Goal: Task Accomplishment & Management: Complete application form

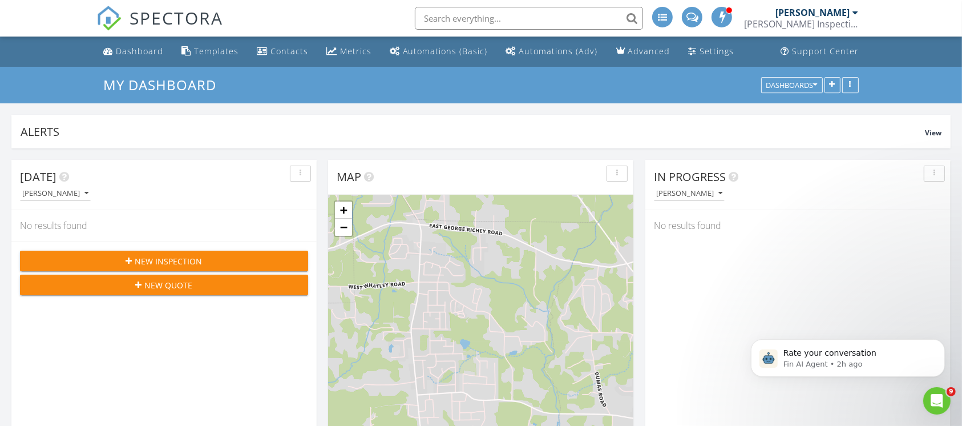
scroll to position [1061, 985]
click at [203, 267] on button "New Inspection" at bounding box center [164, 260] width 288 height 21
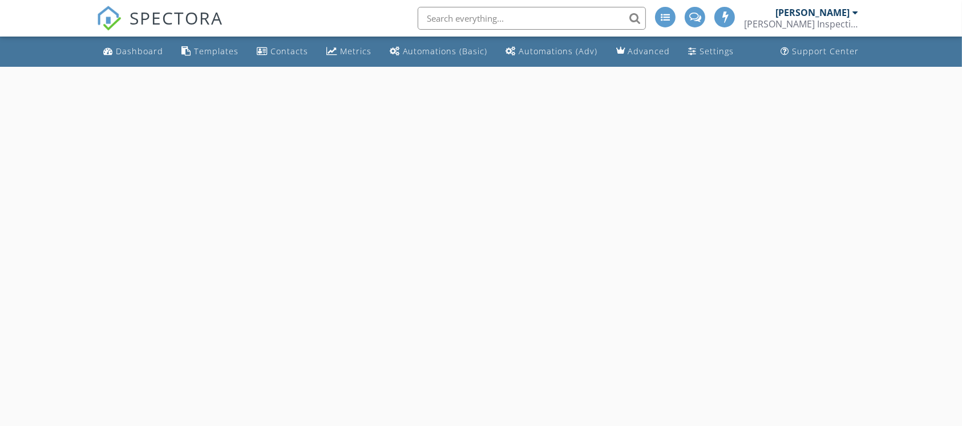
select select "7"
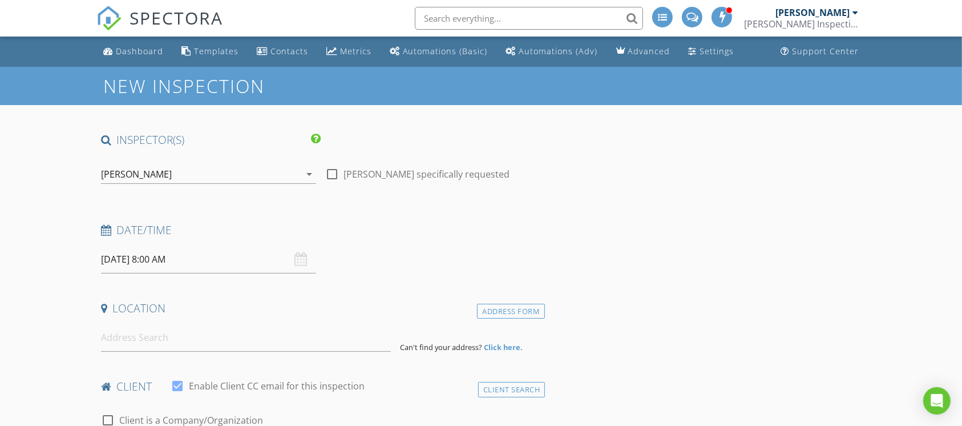
click at [211, 258] on input "08/28/2025 8:00 AM" at bounding box center [208, 259] width 215 height 28
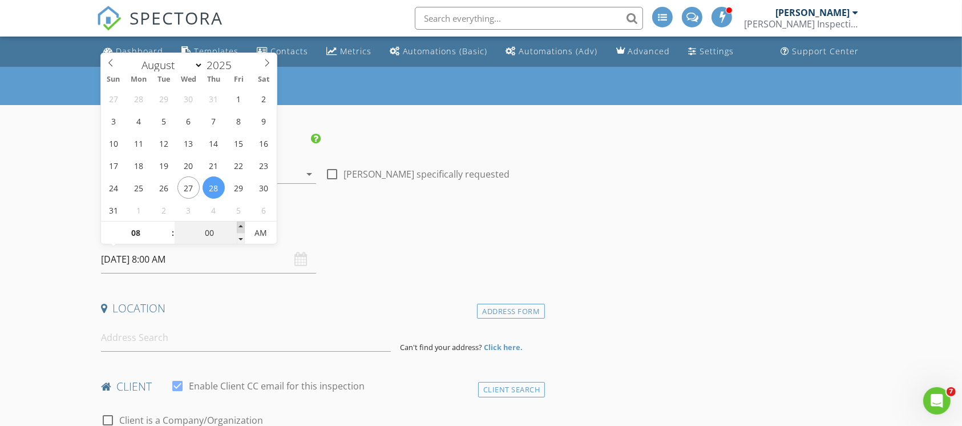
type input "05"
type input "[DATE] 8:05 AM"
click at [242, 227] on span at bounding box center [241, 226] width 8 height 11
type input "10"
type input "[DATE] 8:10 AM"
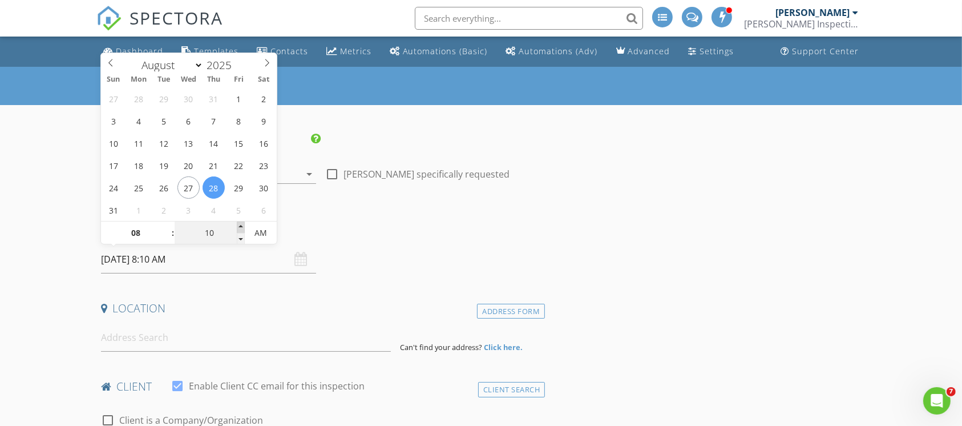
click at [242, 227] on span at bounding box center [241, 226] width 8 height 11
type input "15"
type input "[DATE] 8:15 AM"
click at [242, 227] on span at bounding box center [241, 226] width 8 height 11
type input "20"
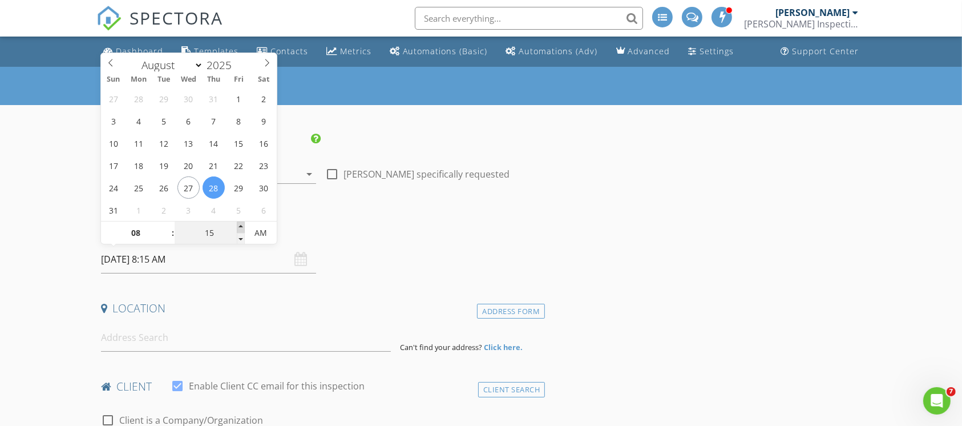
type input "[DATE] 8:20 AM"
click at [242, 227] on span at bounding box center [241, 226] width 8 height 11
type input "25"
type input "08/28/2025 8:25 AM"
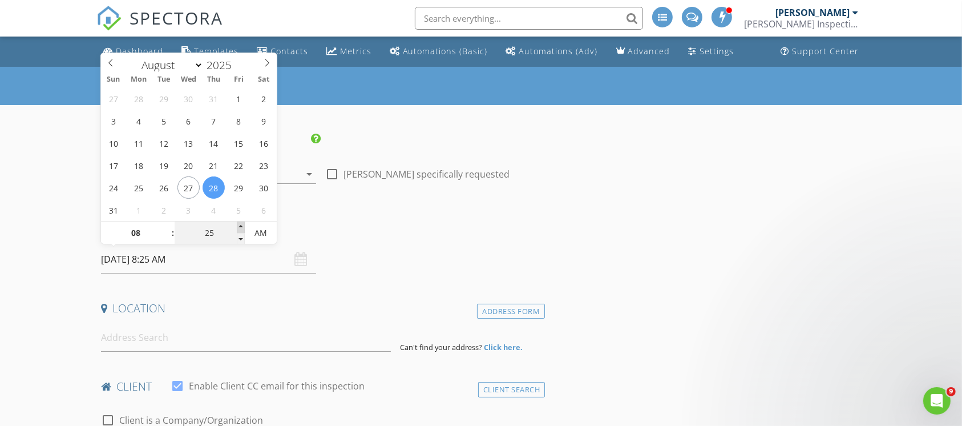
click at [242, 227] on span at bounding box center [241, 226] width 8 height 11
type input "30"
type input "[DATE] 8:30 AM"
click at [242, 227] on span at bounding box center [241, 226] width 8 height 11
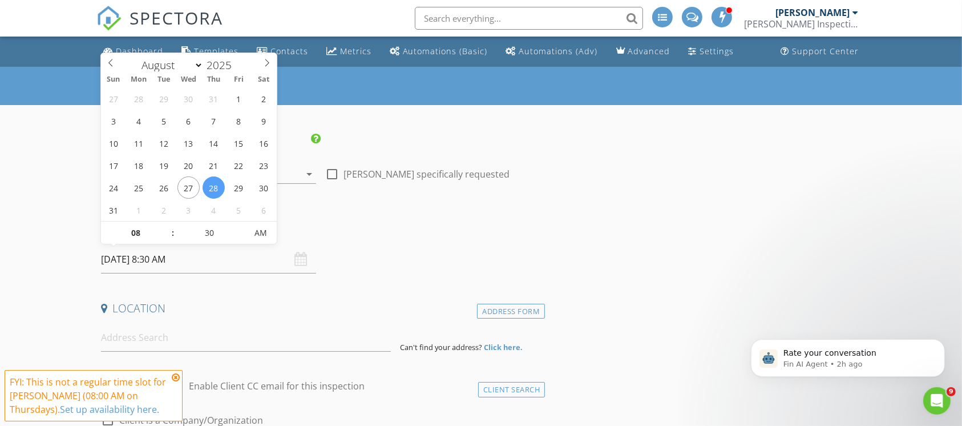
click at [115, 411] on link "Set up availability here." at bounding box center [109, 409] width 99 height 13
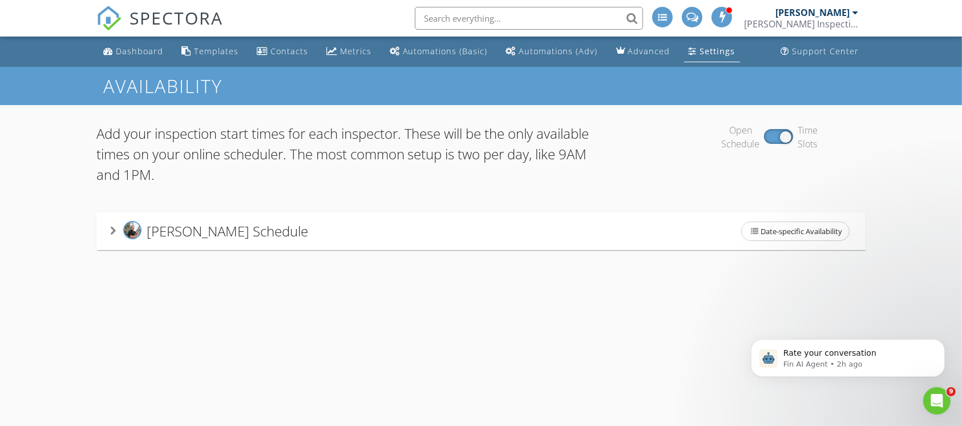
click at [233, 255] on div "Add your inspection start times for each inspector. These will be the only avai…" at bounding box center [481, 186] width 962 height 163
click at [164, 234] on span "Kyle Palmer's Schedule" at bounding box center [227, 230] width 161 height 19
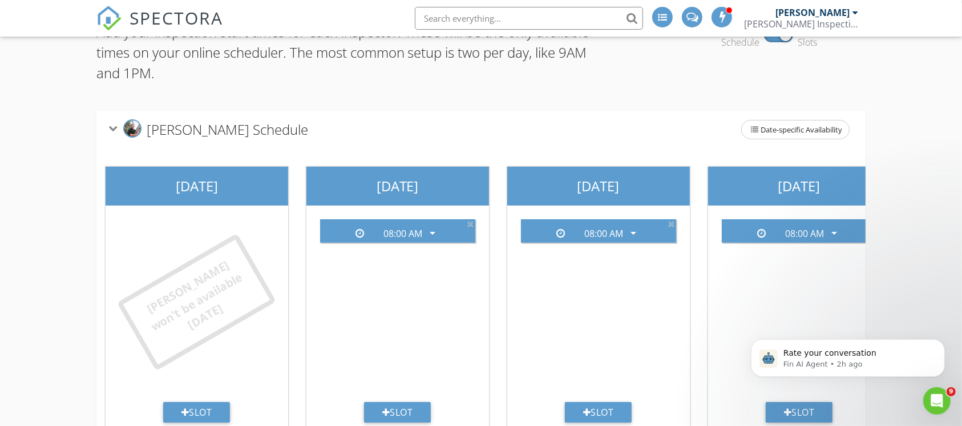
scroll to position [152, 0]
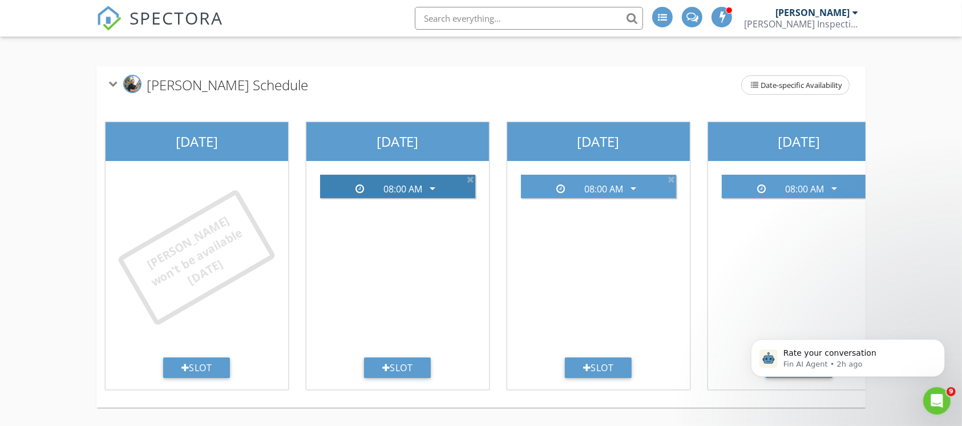
click at [429, 183] on icon "arrow_drop_down" at bounding box center [433, 188] width 14 height 14
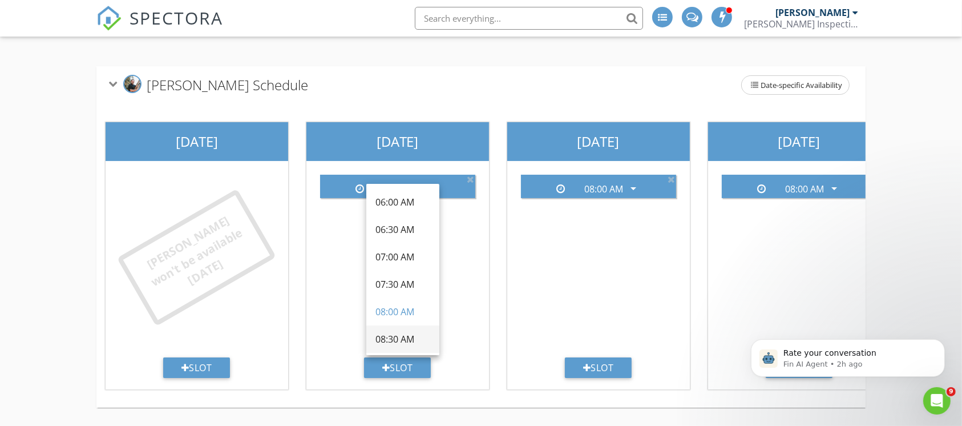
click at [403, 332] on div "08:30 AM" at bounding box center [402, 339] width 55 height 14
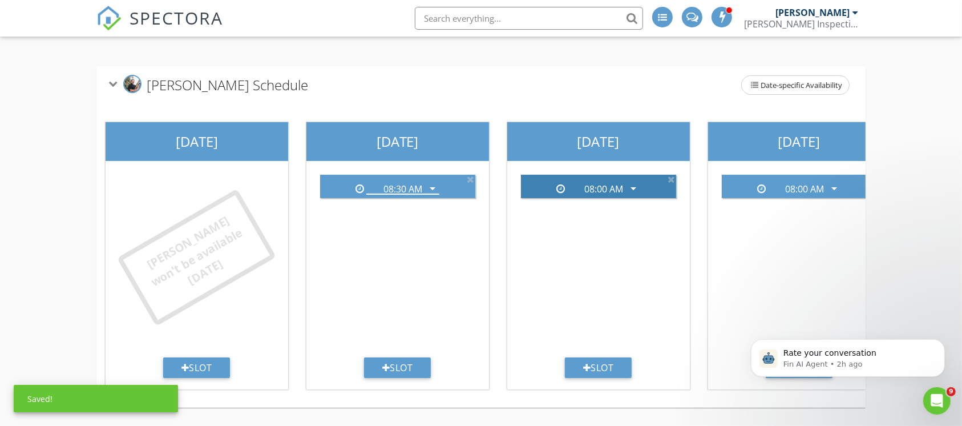
click at [638, 185] on icon "arrow_drop_down" at bounding box center [633, 188] width 14 height 14
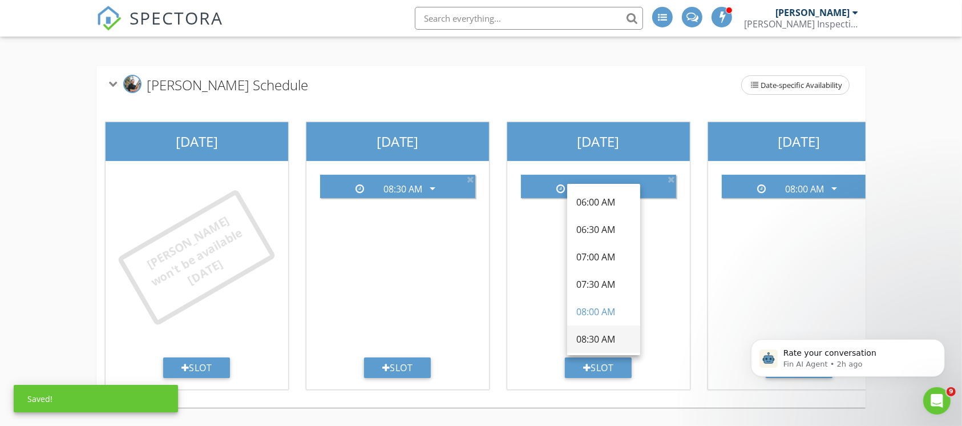
click at [593, 333] on div "08:30 AM" at bounding box center [603, 339] width 55 height 14
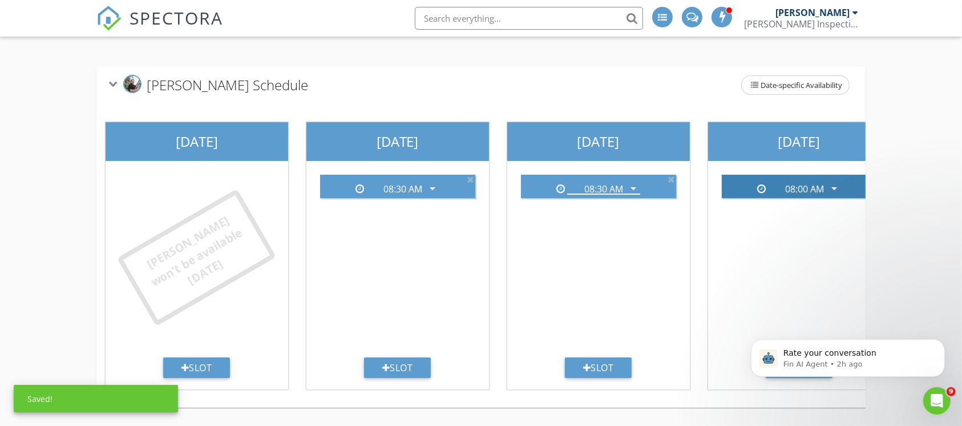
click at [785, 184] on div "08:00 AM" at bounding box center [804, 189] width 39 height 10
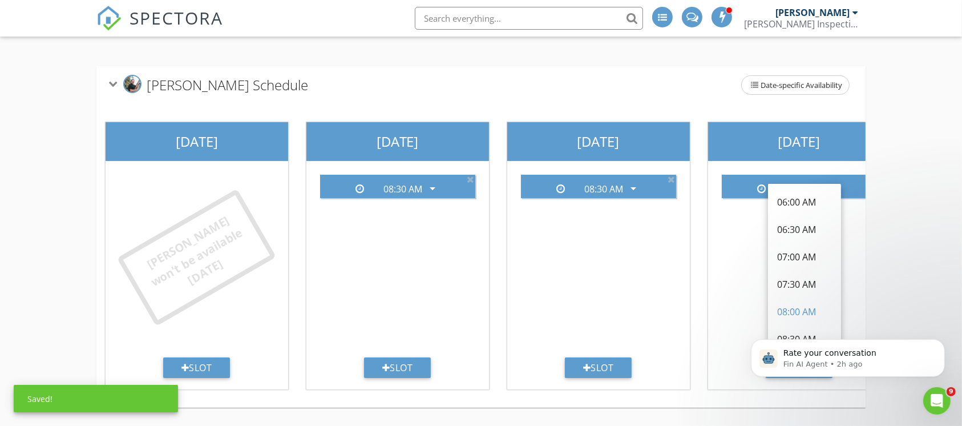
click at [778, 330] on body "Rate your conversation Fin AI Agent • 2h ago" at bounding box center [847, 354] width 219 height 71
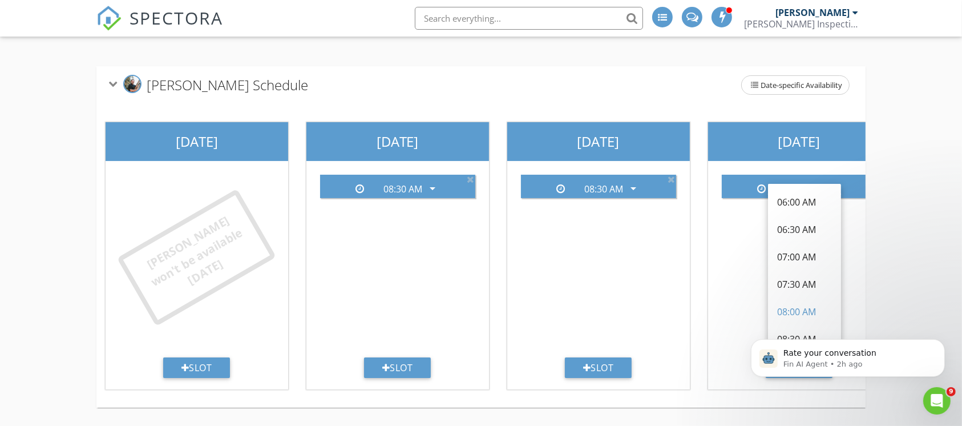
click at [801, 329] on div "Rate your conversation Fin AI Agent • 2h ago" at bounding box center [847, 304] width 210 height 143
click at [779, 335] on div "Rate your conversation Fin AI Agent • 2h ago" at bounding box center [847, 304] width 210 height 143
click at [782, 327] on div "Rate your conversation Fin AI Agent • 2h ago" at bounding box center [847, 304] width 210 height 143
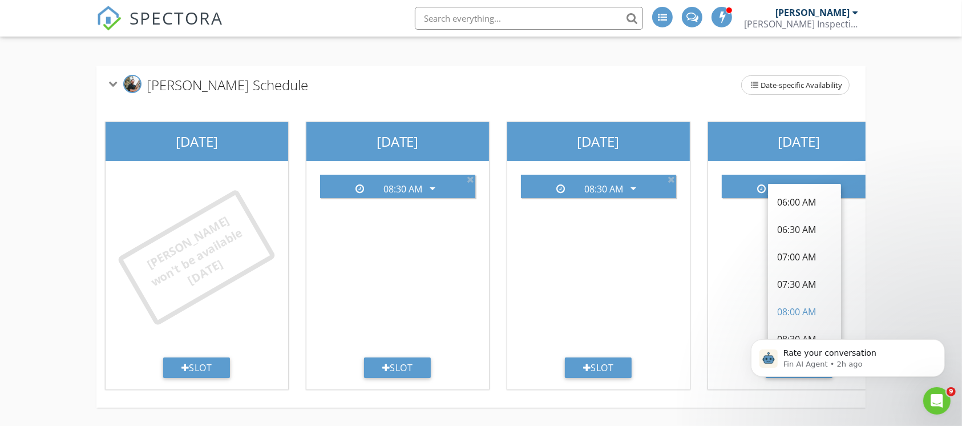
click at [736, 203] on div "08:00 AM arrow_drop_down" at bounding box center [799, 261] width 173 height 192
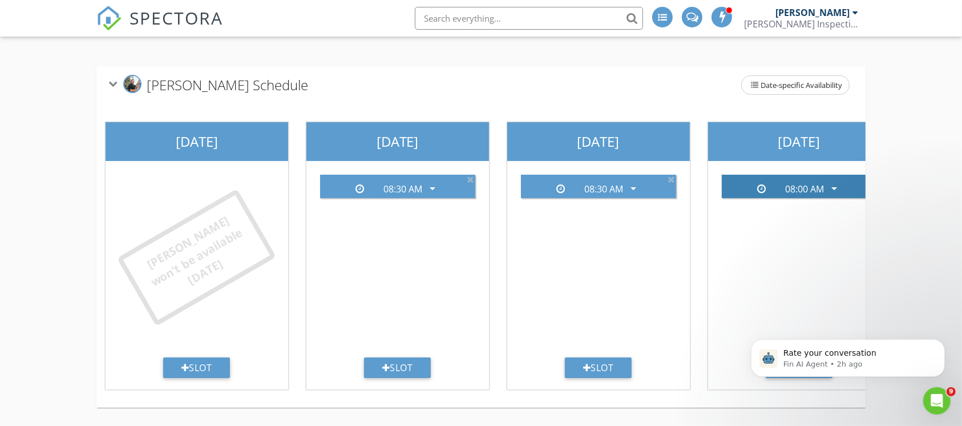
click at [780, 184] on div "08:00 AM" at bounding box center [804, 189] width 73 height 10
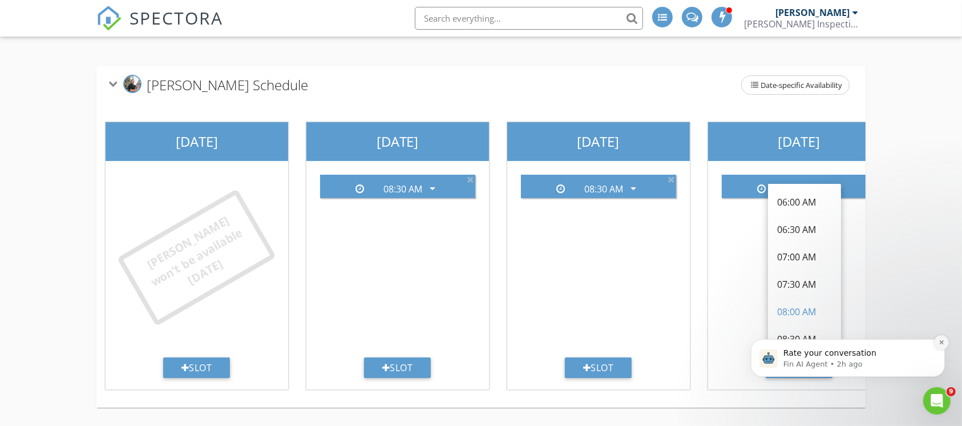
click at [942, 345] on button "Dismiss notification" at bounding box center [940, 341] width 15 height 15
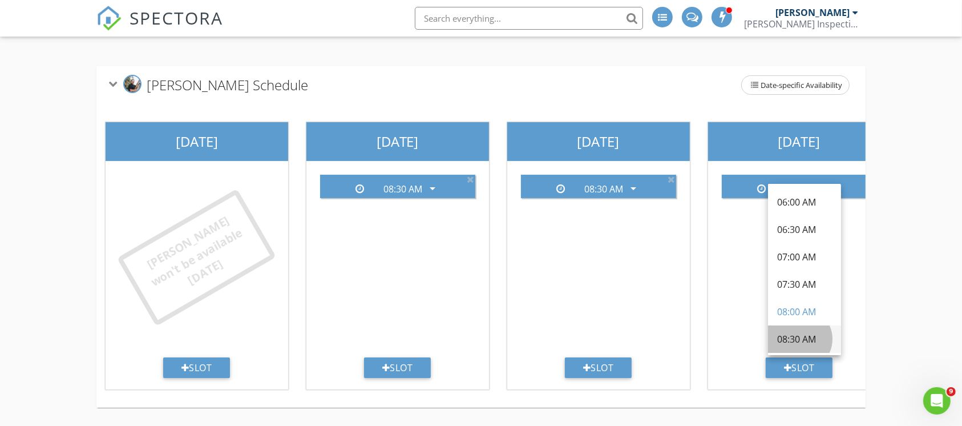
click at [775, 326] on link "08:30 AM" at bounding box center [804, 338] width 73 height 27
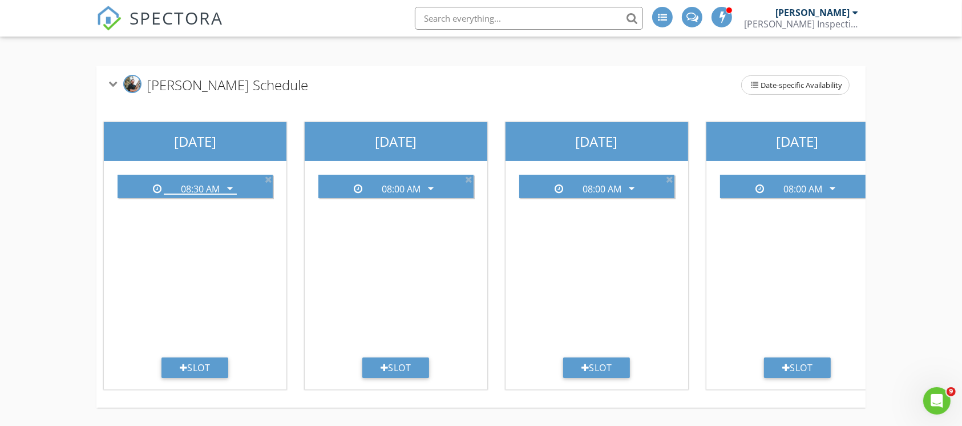
scroll to position [0, 636]
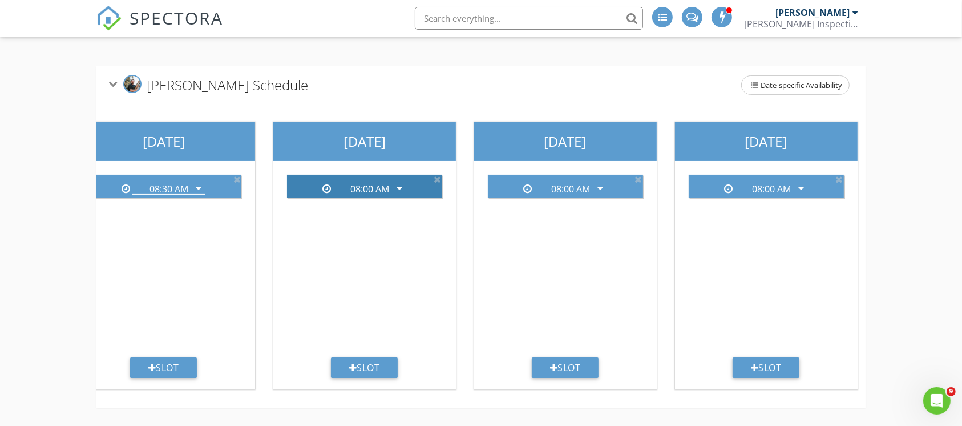
click at [383, 184] on div "08:00 AM" at bounding box center [369, 189] width 39 height 10
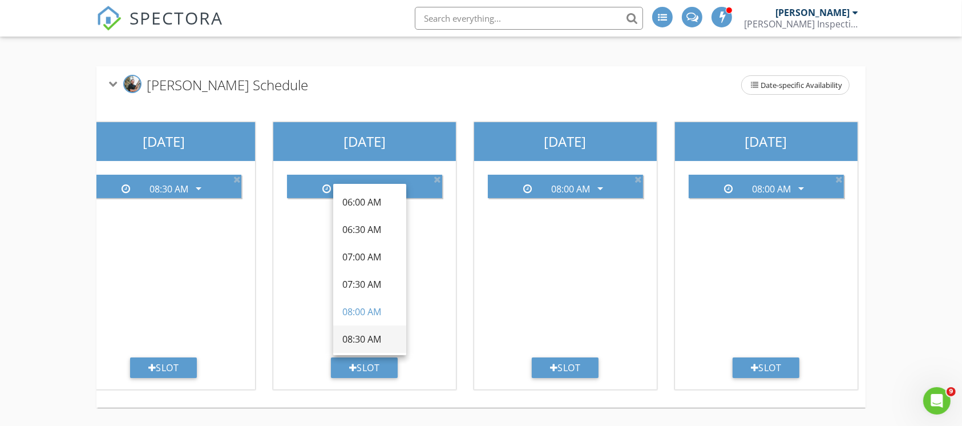
click at [370, 332] on div "08:30 AM" at bounding box center [369, 339] width 55 height 14
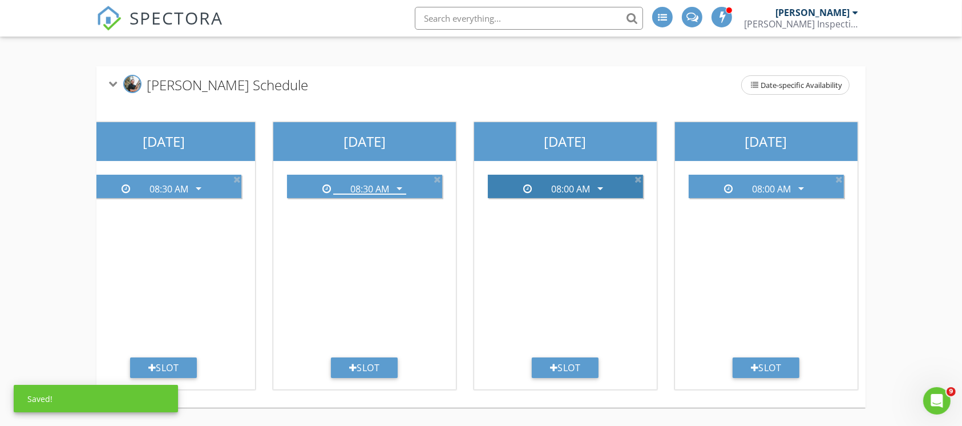
click at [589, 184] on div "08:00 AM" at bounding box center [570, 189] width 39 height 10
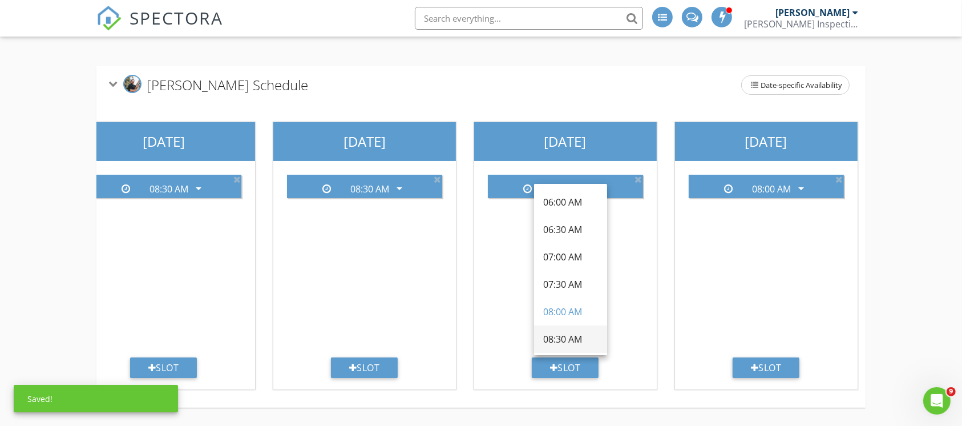
click at [548, 332] on div "08:30 AM" at bounding box center [570, 339] width 55 height 14
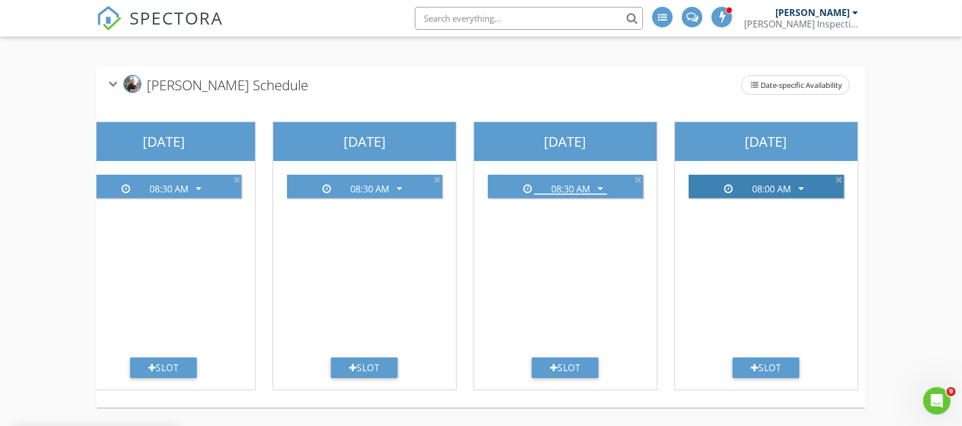
click at [761, 184] on div "08:00 AM" at bounding box center [771, 189] width 39 height 10
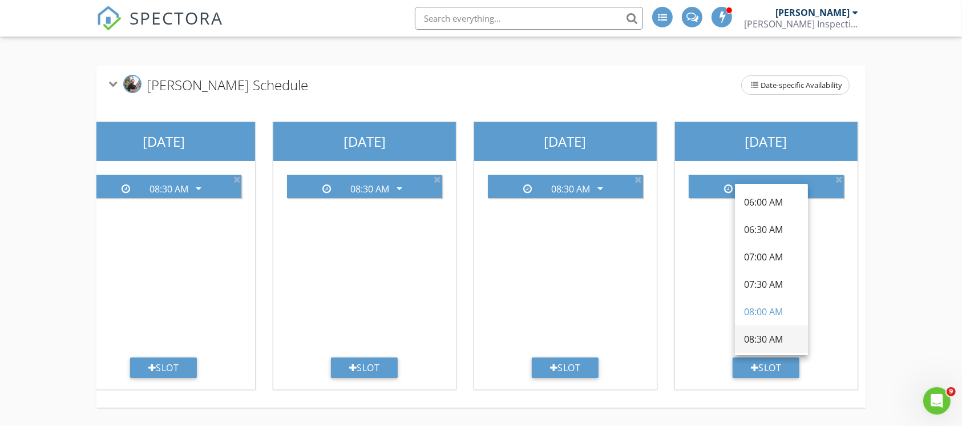
click at [756, 332] on div "08:30 AM" at bounding box center [771, 339] width 55 height 14
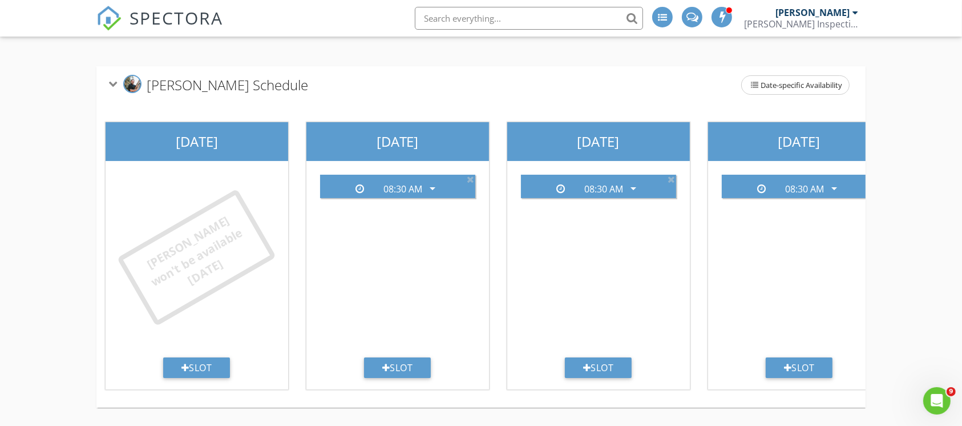
scroll to position [157, 0]
click at [175, 20] on span "SPECTORA" at bounding box center [176, 18] width 94 height 24
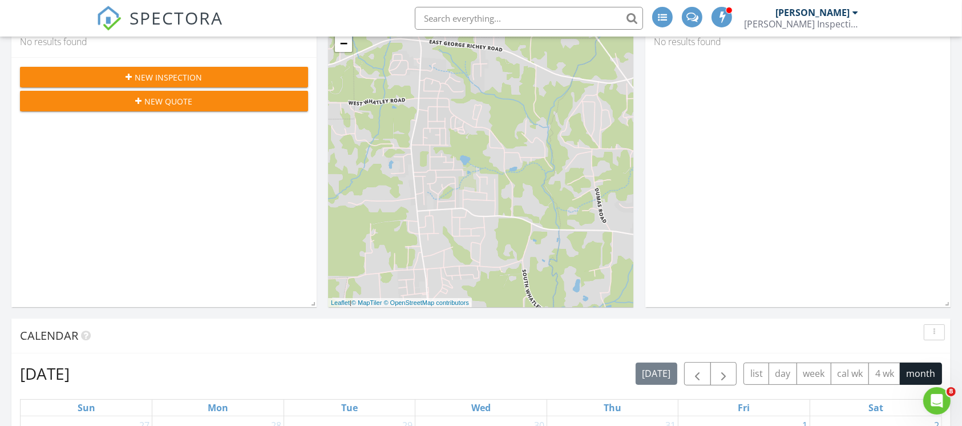
scroll to position [152, 0]
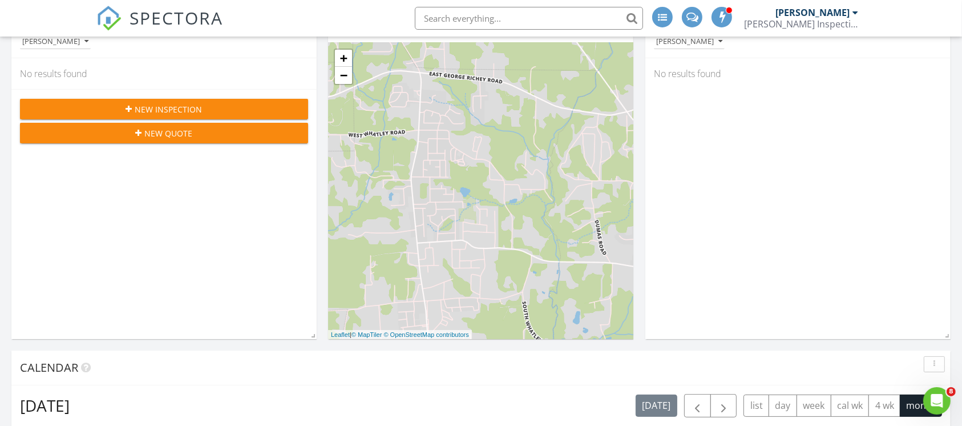
click at [173, 106] on span "New Inspection" at bounding box center [168, 109] width 67 height 12
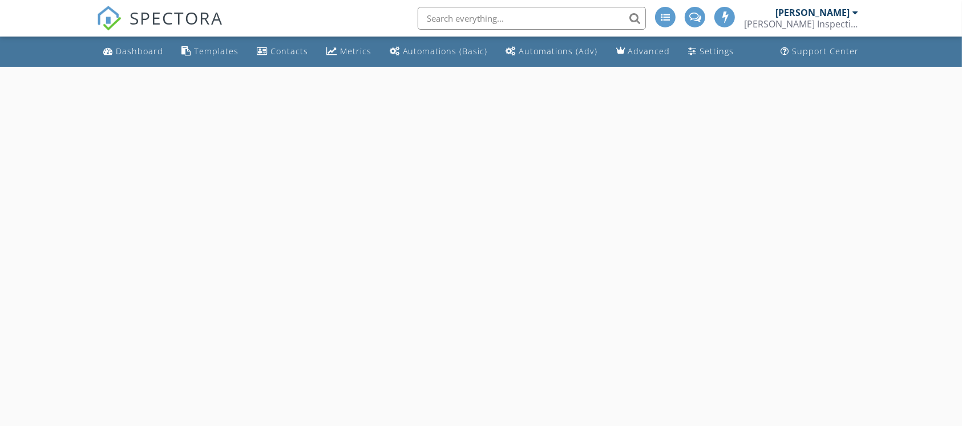
select select "7"
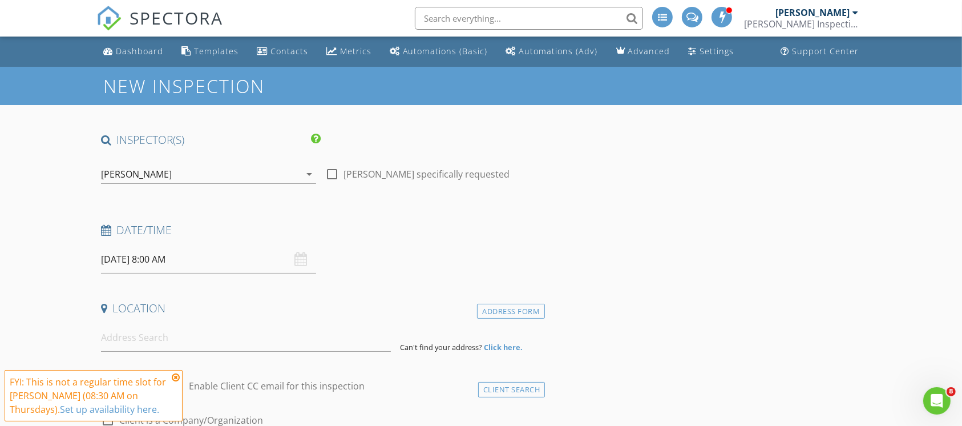
click at [213, 265] on input "[DATE] 8:00 AM" at bounding box center [208, 259] width 215 height 28
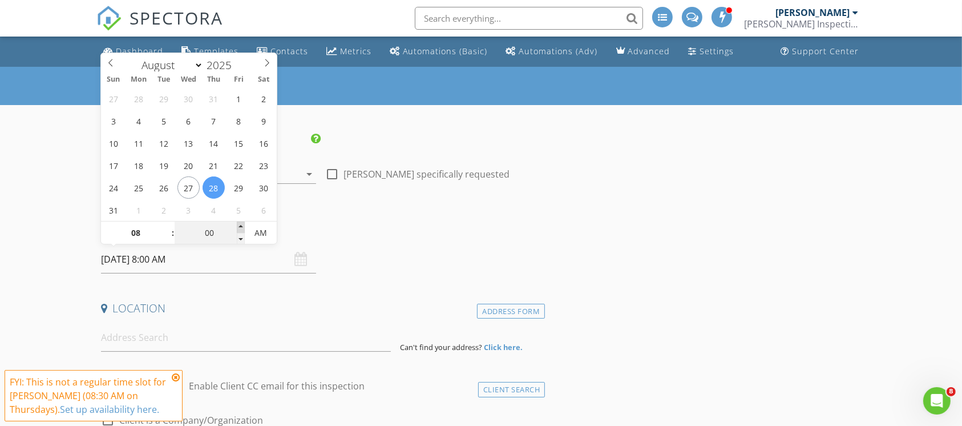
type input "05"
type input "[DATE] 8:05 AM"
click at [241, 227] on span at bounding box center [241, 226] width 8 height 11
type input "10"
type input "[DATE] 8:10 AM"
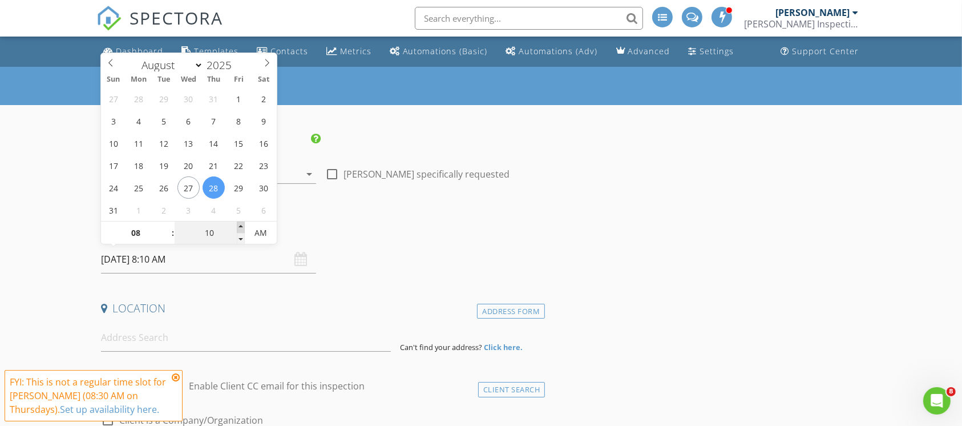
click at [241, 227] on span at bounding box center [241, 226] width 8 height 11
type input "15"
type input "[DATE] 8:15 AM"
click at [241, 227] on span at bounding box center [241, 226] width 8 height 11
type input "20"
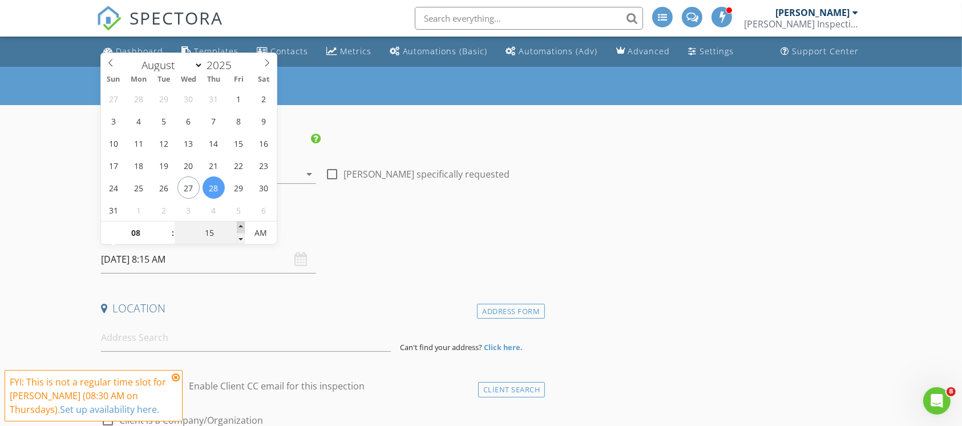
type input "08/28/2025 8:20 AM"
click at [241, 227] on span at bounding box center [241, 226] width 8 height 11
type input "25"
type input "08/28/2025 8:25 AM"
click at [241, 227] on span at bounding box center [241, 226] width 8 height 11
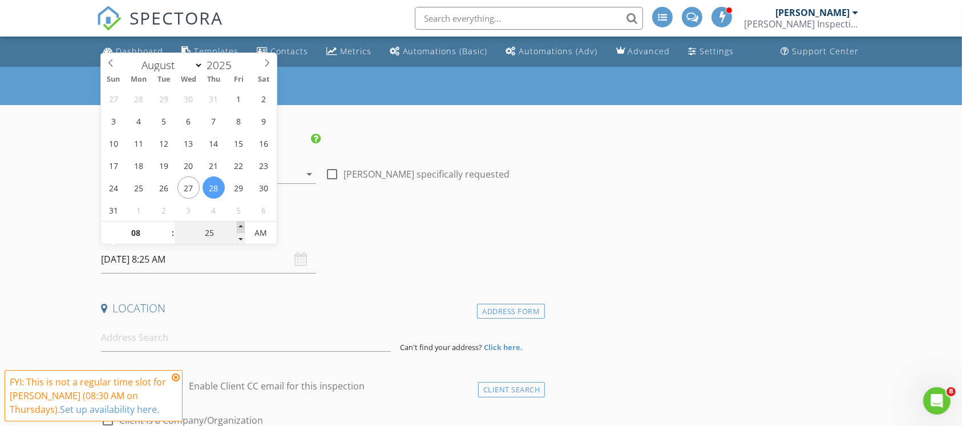
type input "30"
type input "[DATE] 8:30 AM"
click at [241, 227] on span at bounding box center [241, 226] width 8 height 11
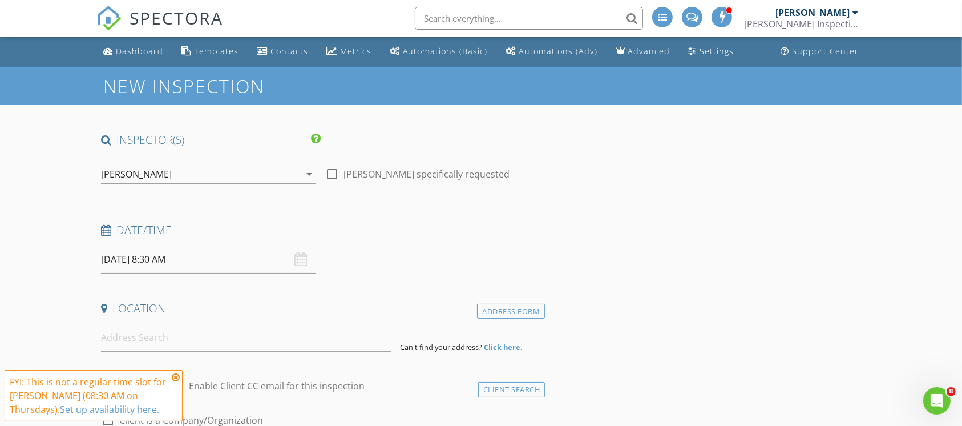
click at [360, 226] on h4 "Date/Time" at bounding box center [321, 229] width 440 height 15
click at [172, 375] on icon at bounding box center [176, 377] width 8 height 9
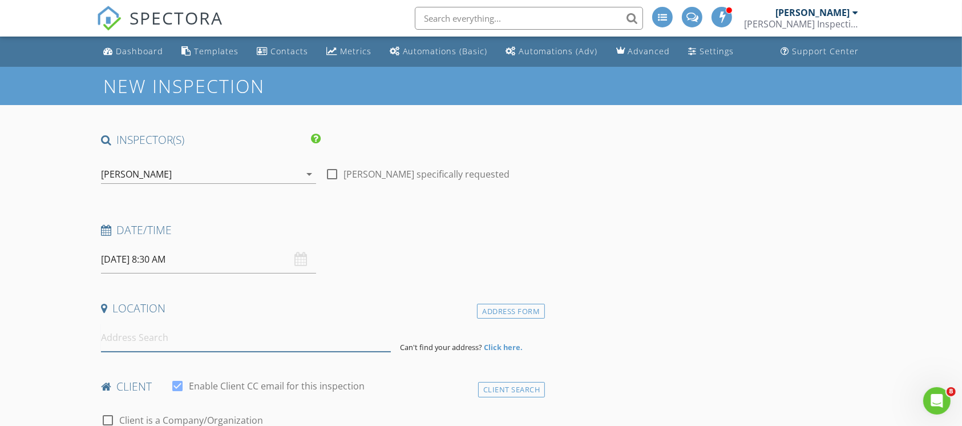
click at [217, 338] on input at bounding box center [246, 337] width 290 height 28
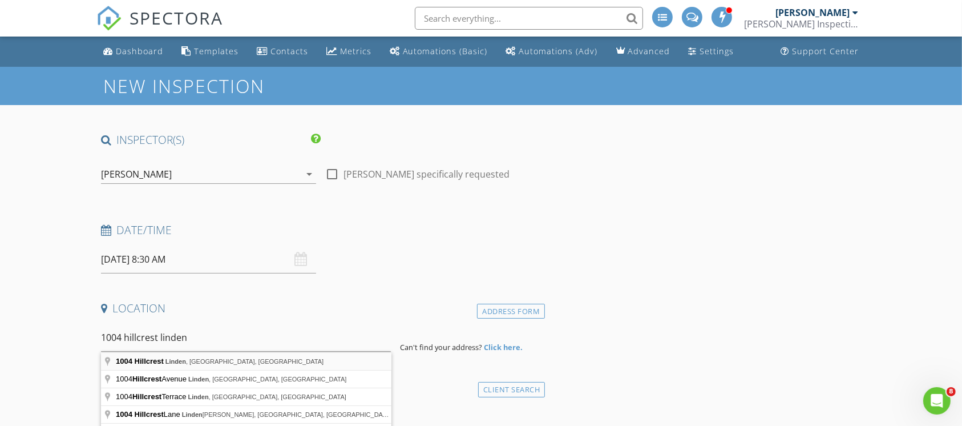
type input "1004 Hillcrest, Linden, TX, USA"
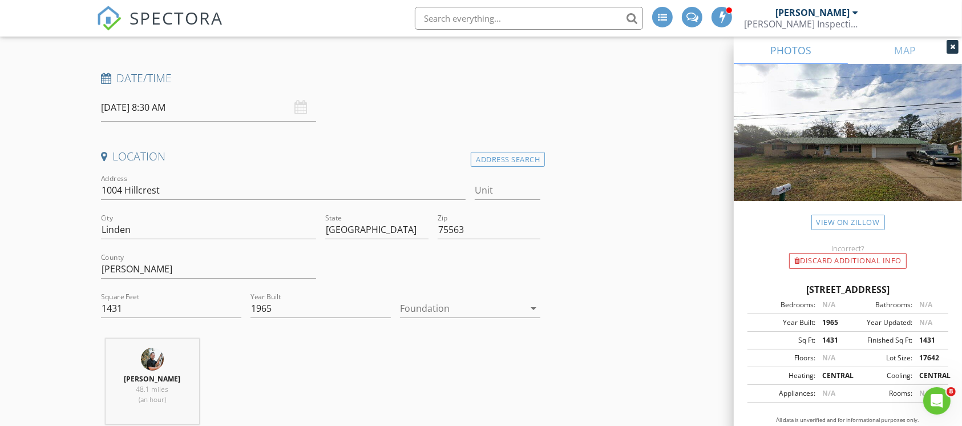
scroll to position [228, 0]
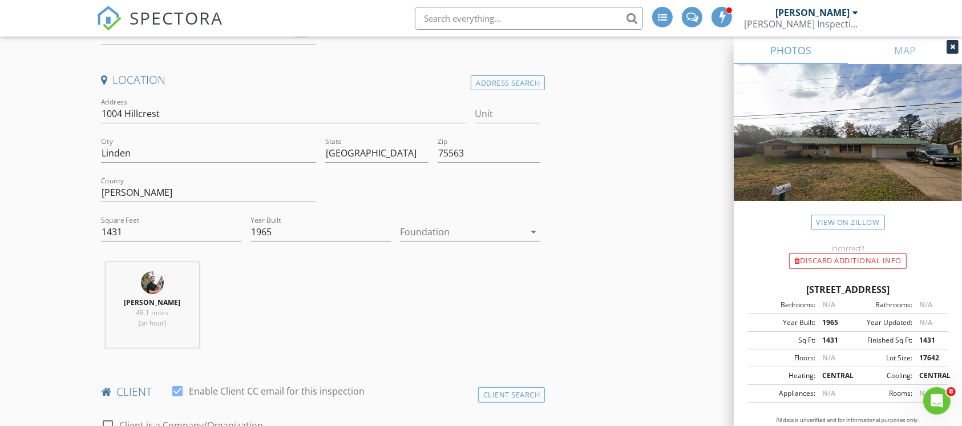
click at [477, 236] on div at bounding box center [462, 231] width 124 height 18
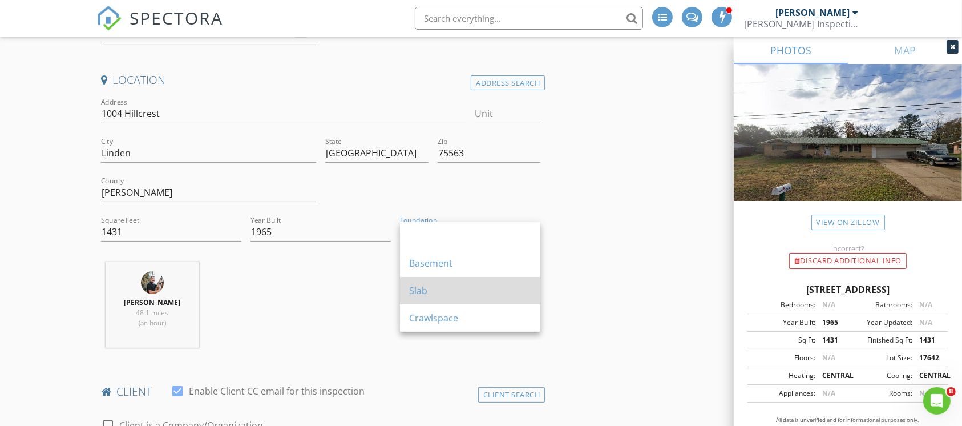
click at [434, 291] on div "Slab" at bounding box center [470, 291] width 122 height 14
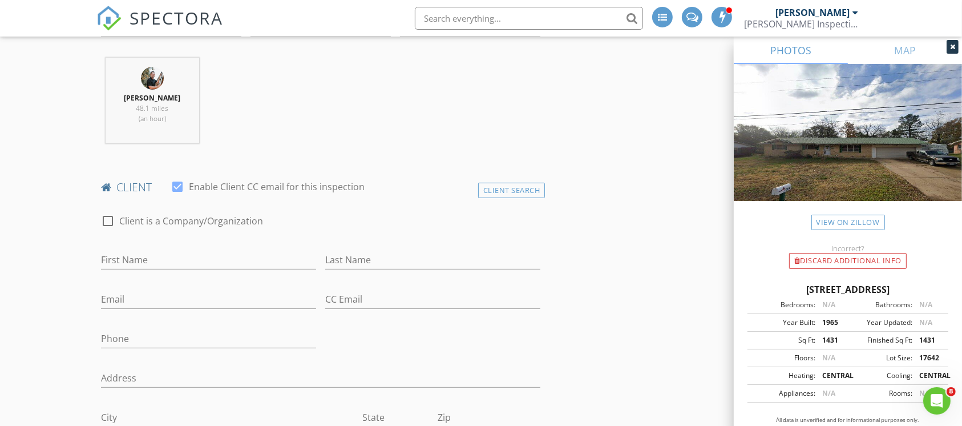
scroll to position [456, 0]
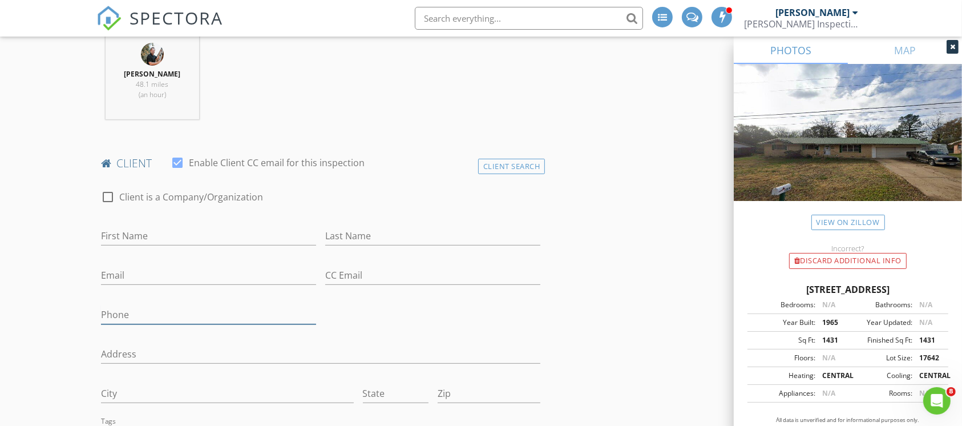
click at [191, 305] on input "Phone" at bounding box center [208, 314] width 215 height 19
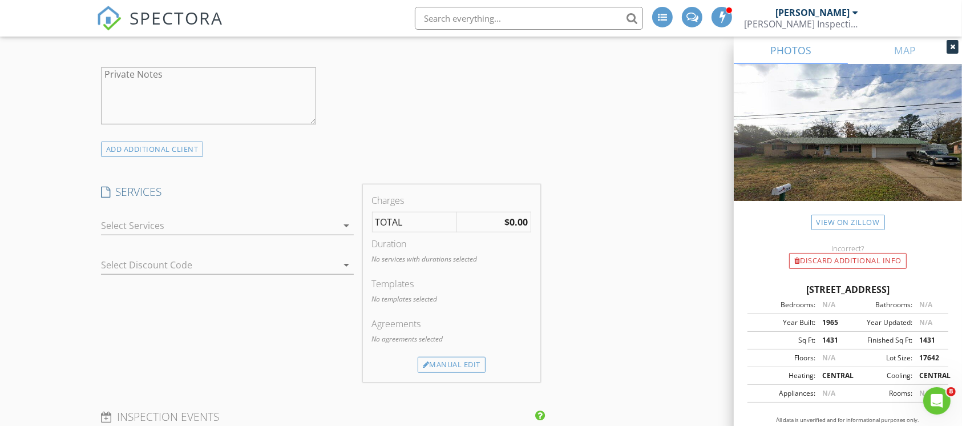
scroll to position [913, 0]
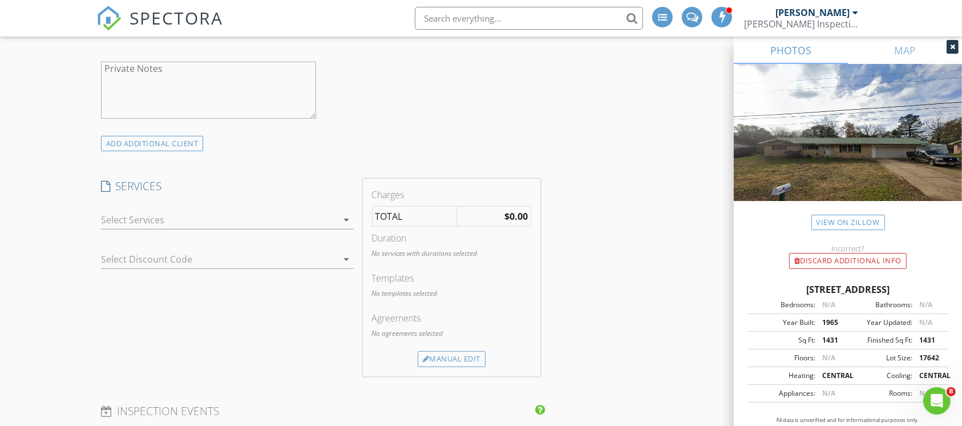
type input "[PHONE_NUMBER]"
click at [148, 226] on div at bounding box center [219, 220] width 237 height 18
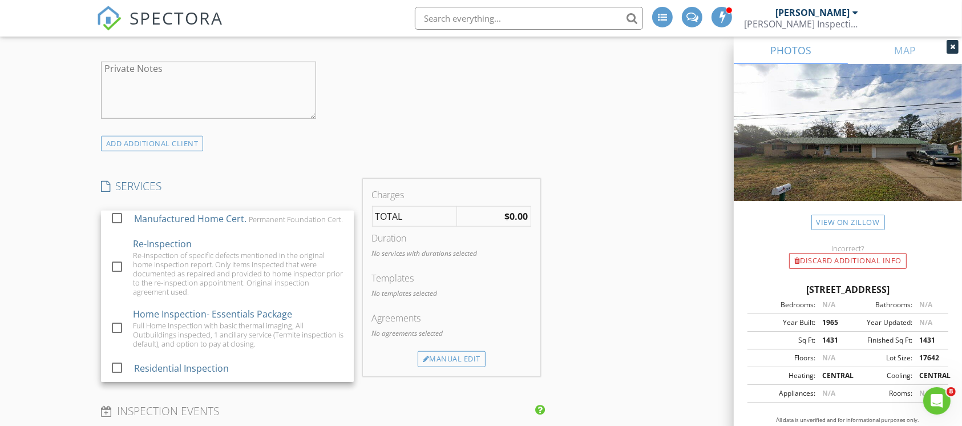
scroll to position [151, 0]
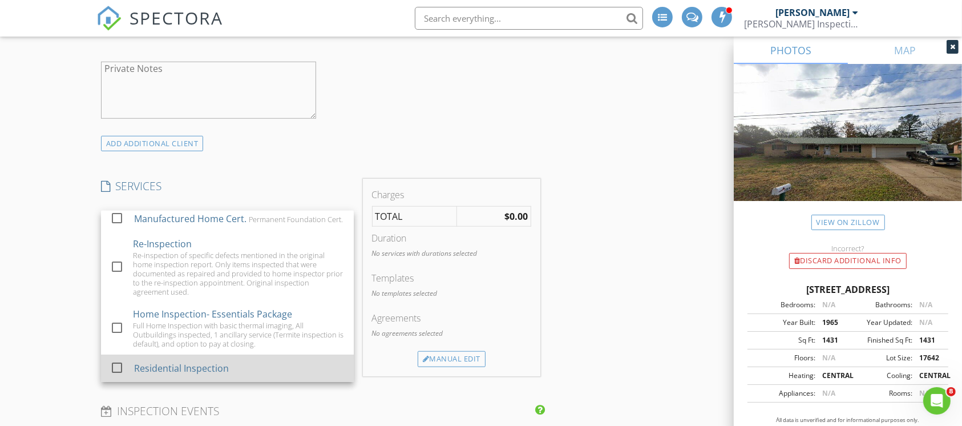
click at [180, 369] on div "Residential Inspection" at bounding box center [181, 368] width 95 height 14
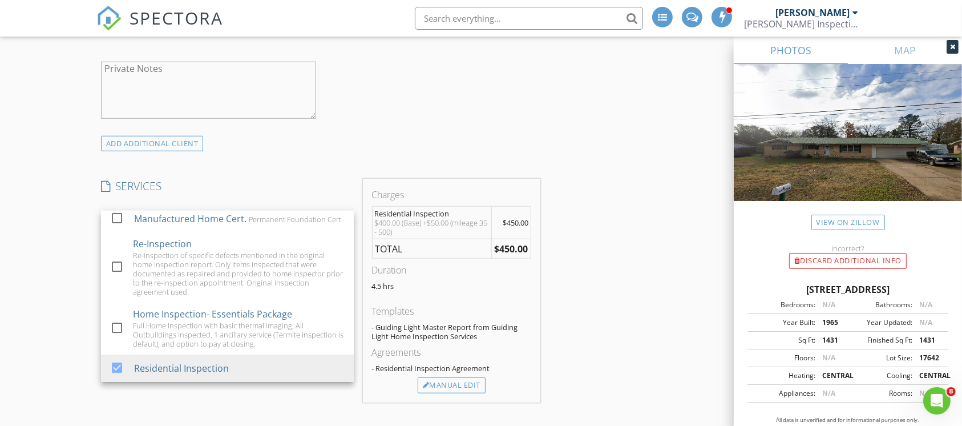
click at [487, 141] on div "ADD ADDITIONAL client" at bounding box center [320, 143] width 449 height 15
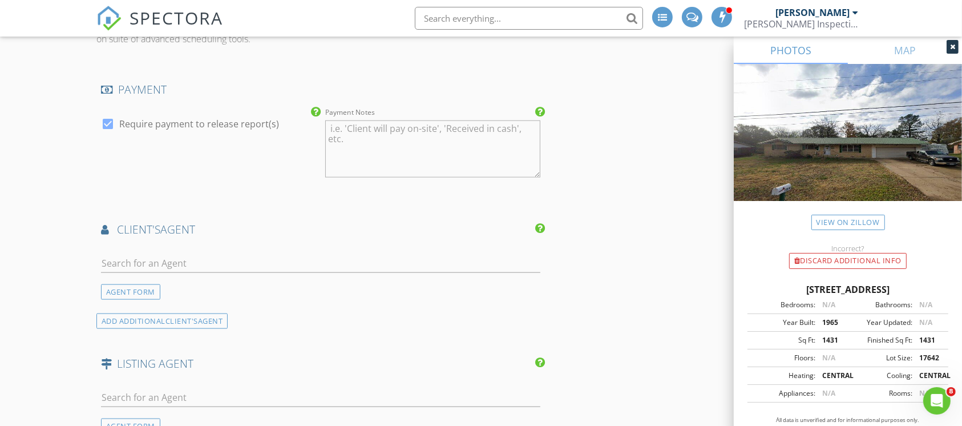
scroll to position [1369, 0]
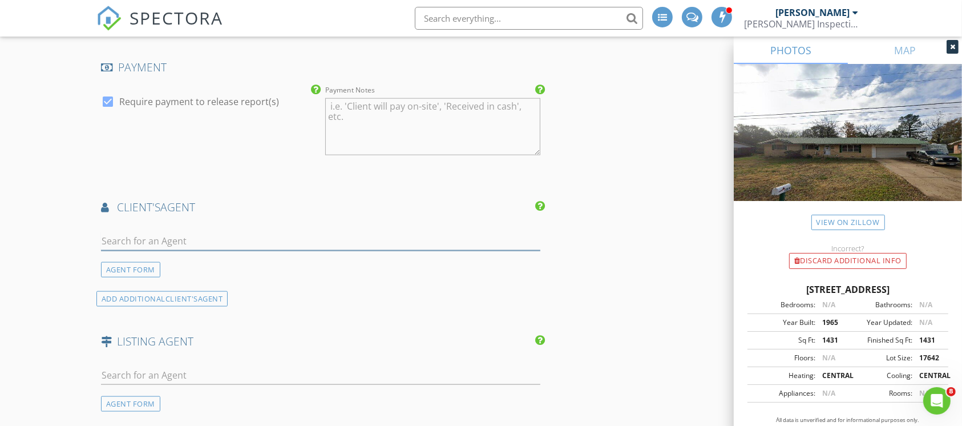
click at [189, 242] on input "text" at bounding box center [321, 241] width 440 height 19
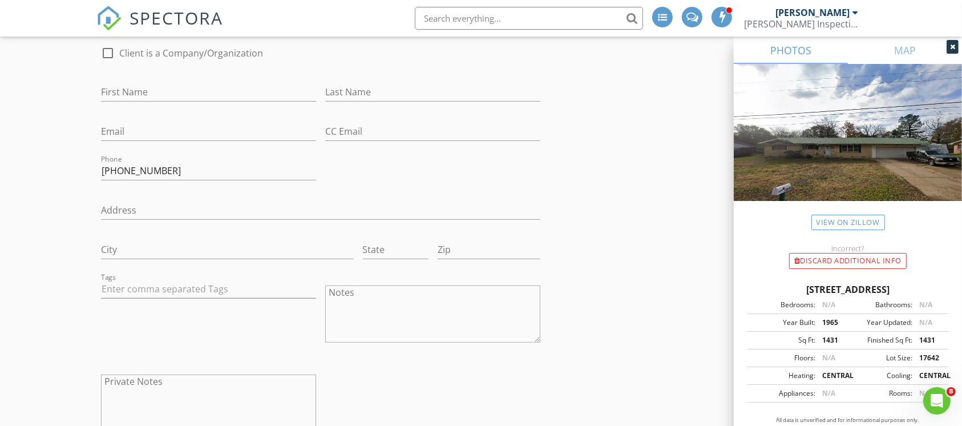
scroll to position [537, 0]
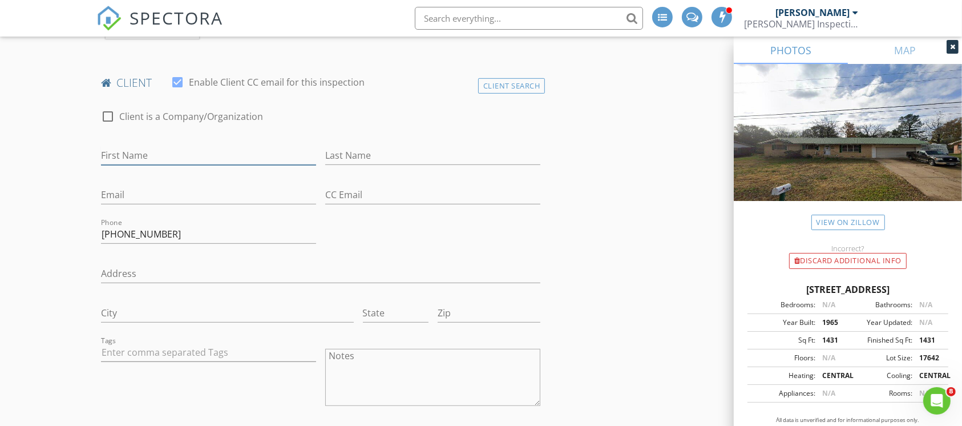
click at [224, 149] on input "First Name" at bounding box center [208, 155] width 215 height 19
type input "Joe"
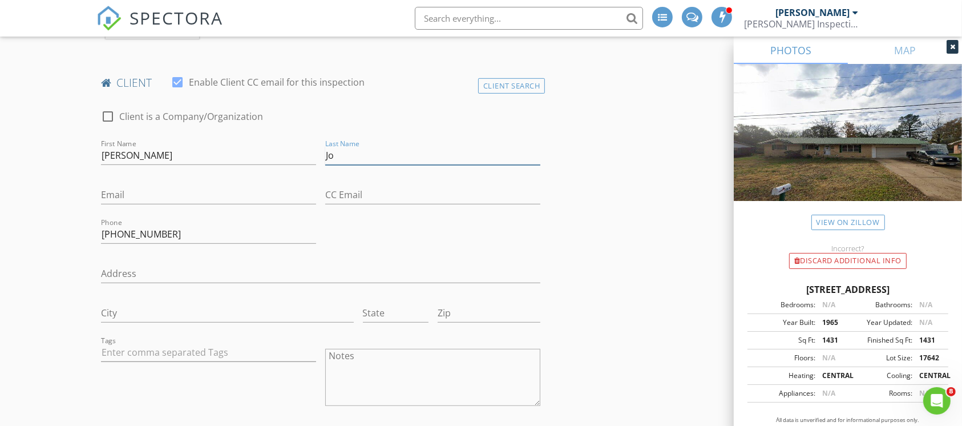
type input "J"
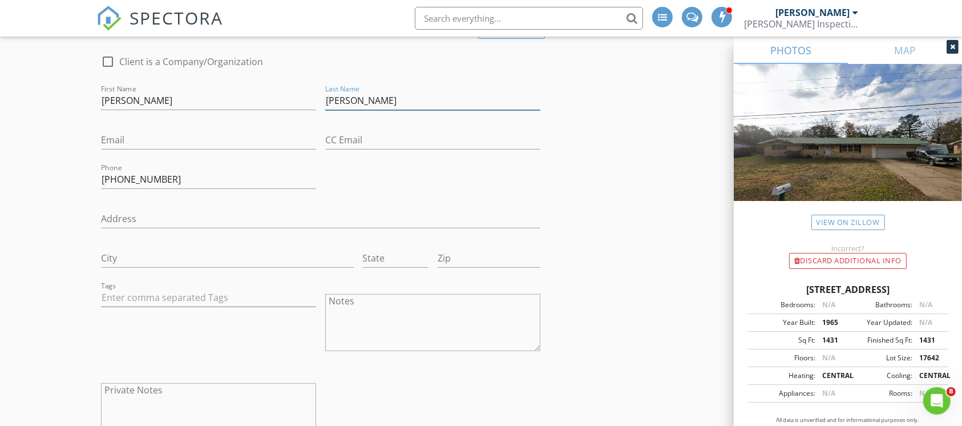
scroll to position [689, 0]
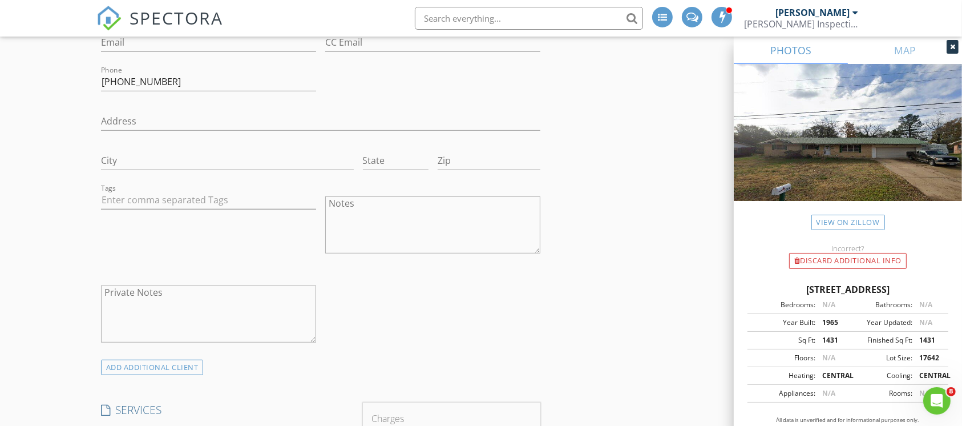
type input "McInerney"
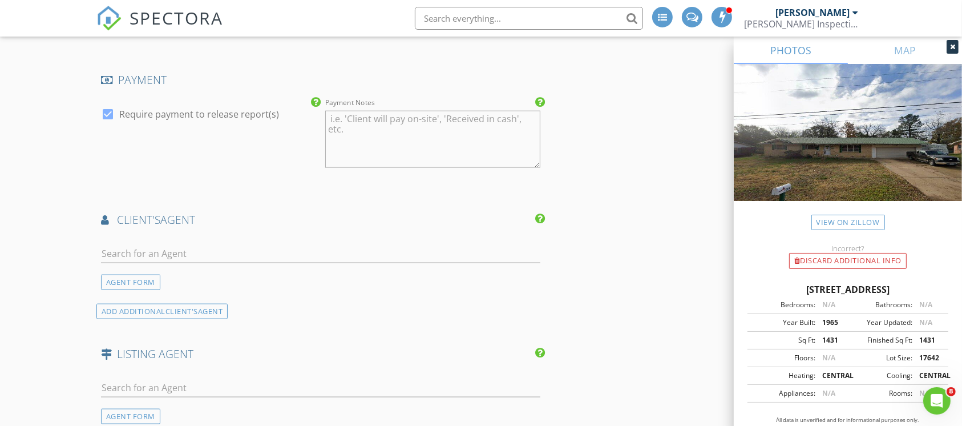
scroll to position [1374, 0]
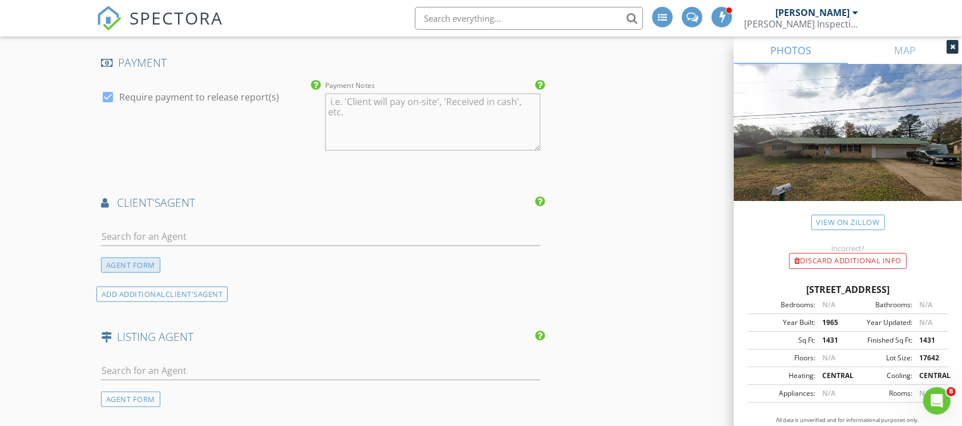
click at [139, 264] on div "AGENT FORM" at bounding box center [130, 264] width 59 height 15
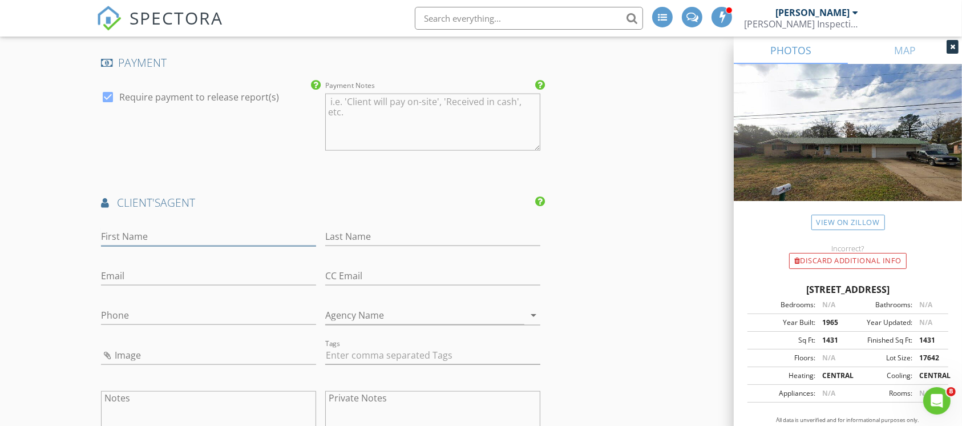
click at [159, 232] on input "First Name" at bounding box center [208, 236] width 215 height 19
type input "Kirsten"
type input "Hill"
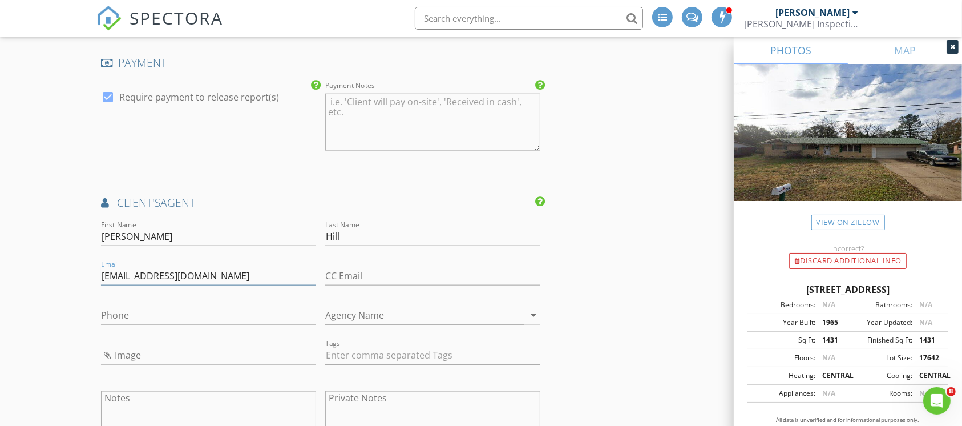
type input "[EMAIL_ADDRESS][DOMAIN_NAME]"
type input "[PHONE_NUMBER]"
click at [367, 306] on input "Agency Name" at bounding box center [424, 315] width 199 height 19
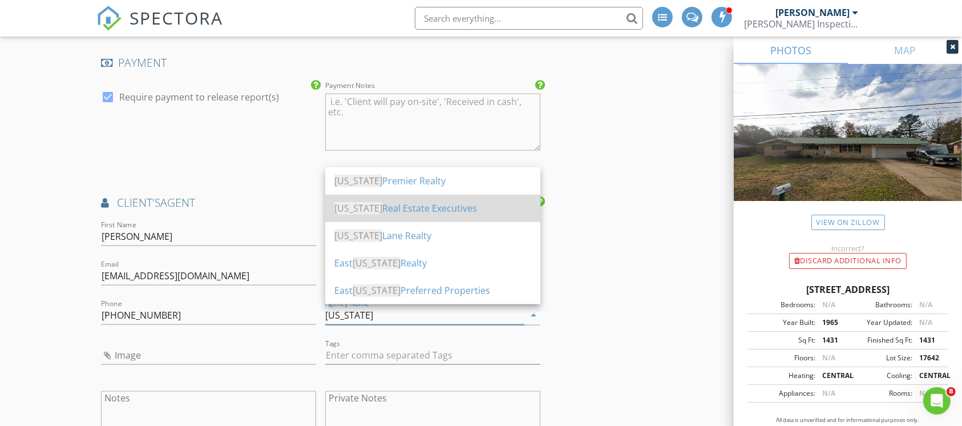
click at [404, 204] on div "Texas Real Estate Executives" at bounding box center [432, 208] width 197 height 14
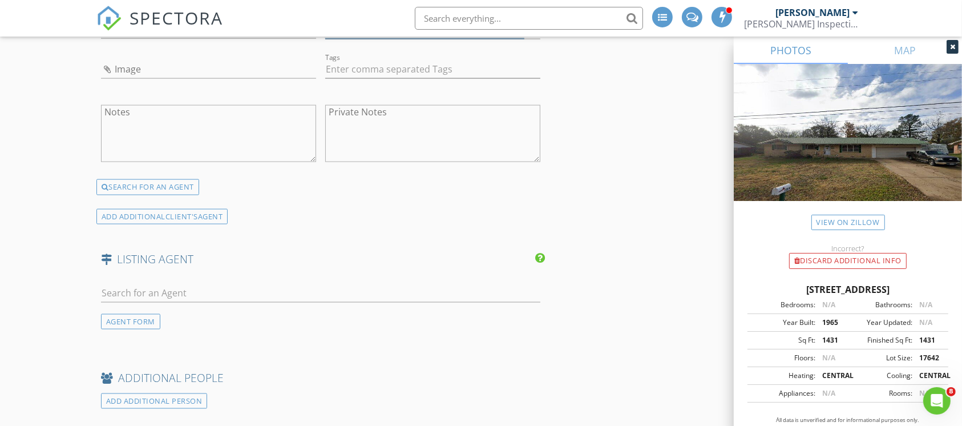
scroll to position [1678, 0]
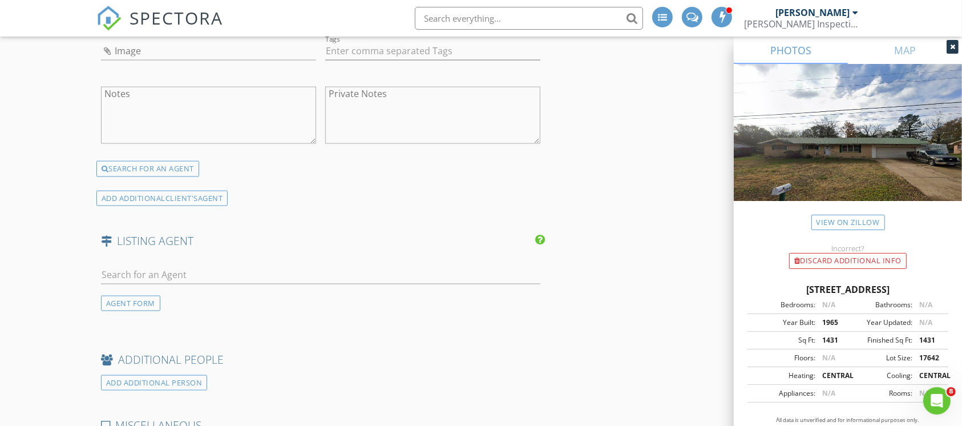
type input "Texas Real Estate Executives"
click at [220, 270] on input "text" at bounding box center [321, 274] width 440 height 19
click at [146, 302] on div "AGENT FORM" at bounding box center [130, 303] width 59 height 15
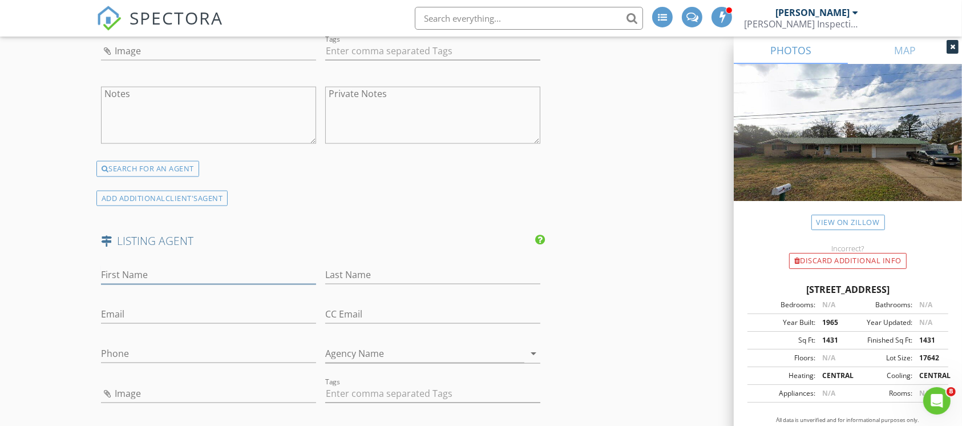
click at [223, 276] on input "First Name" at bounding box center [208, 274] width 215 height 19
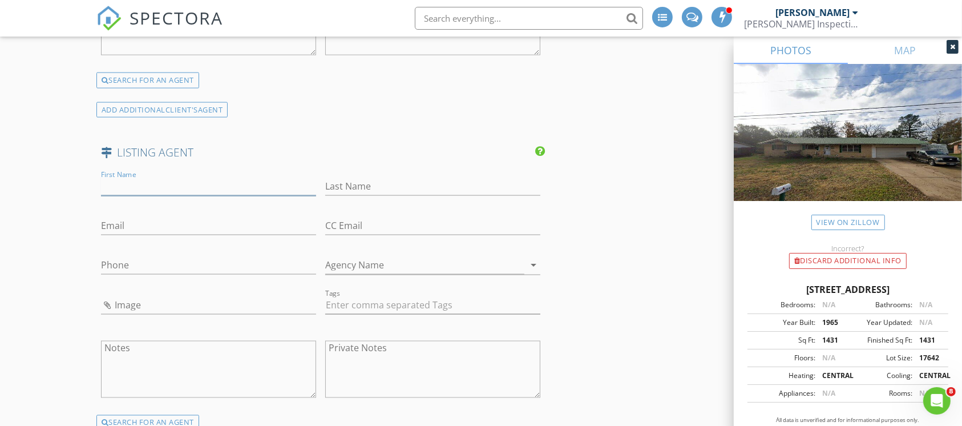
scroll to position [1906, 0]
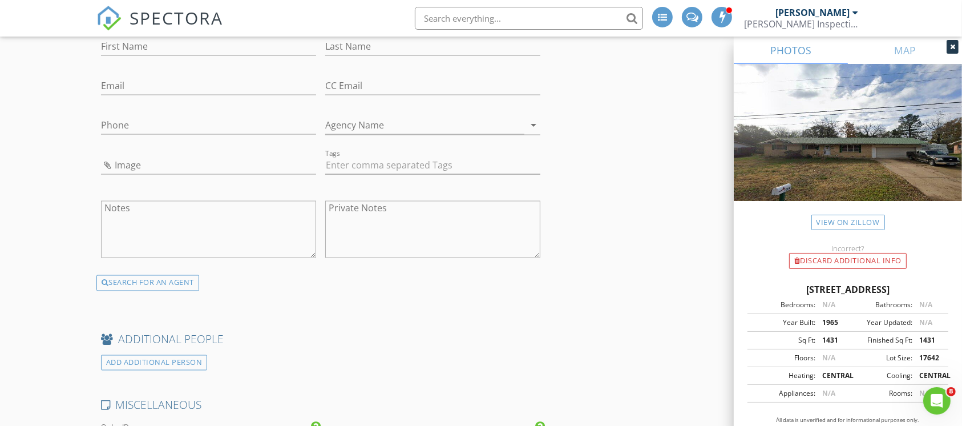
click at [153, 270] on div at bounding box center [208, 271] width 215 height 7
click at [153, 280] on div "SEARCH FOR AN AGENT" at bounding box center [147, 283] width 103 height 16
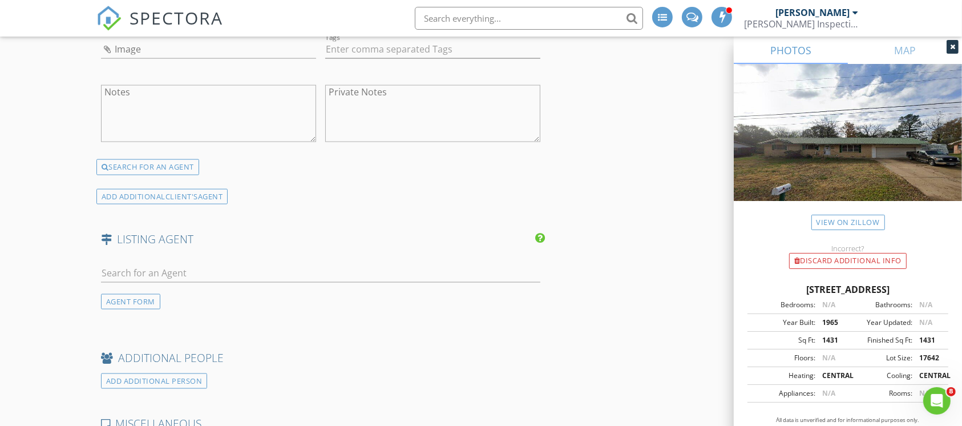
scroll to position [1678, 0]
click at [192, 276] on input "text" at bounding box center [321, 274] width 440 height 19
type input "s"
type input "j"
click at [129, 308] on div "AGENT FORM" at bounding box center [320, 290] width 449 height 68
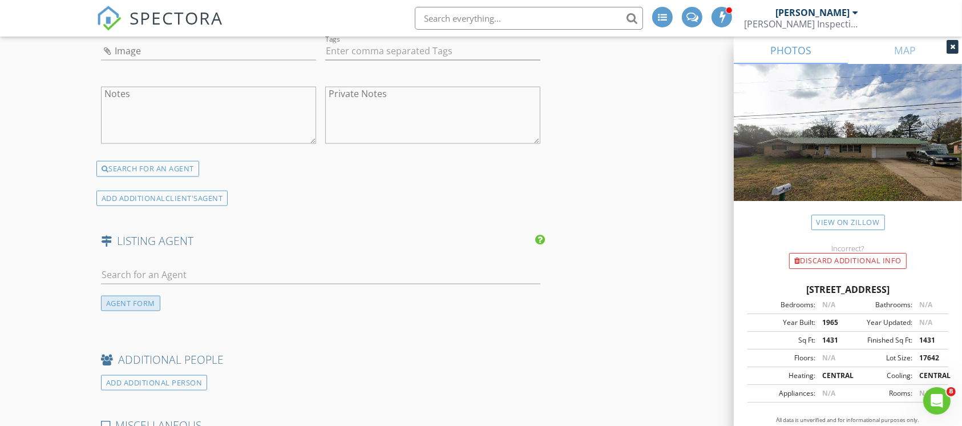
click at [131, 301] on div "AGENT FORM" at bounding box center [130, 303] width 59 height 15
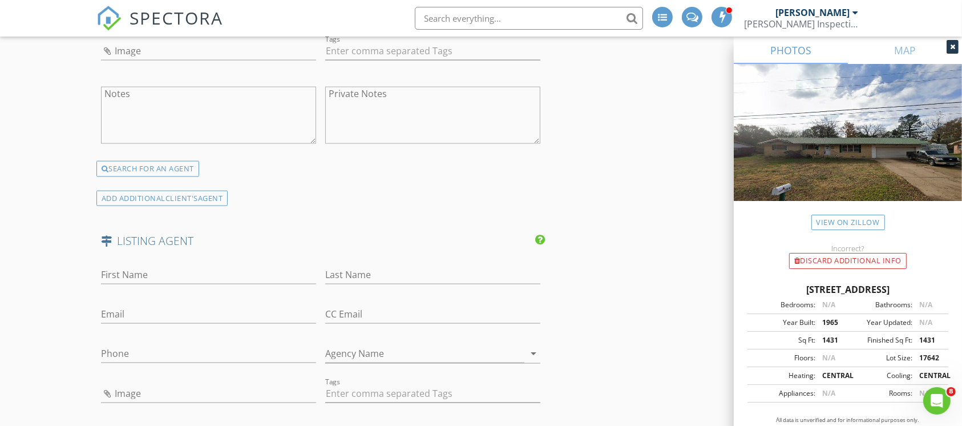
click at [134, 283] on div "First Name" at bounding box center [208, 280] width 215 height 30
click at [134, 277] on input "First Name" at bounding box center [208, 274] width 215 height 19
type input "Susan"
type input "Jackson"
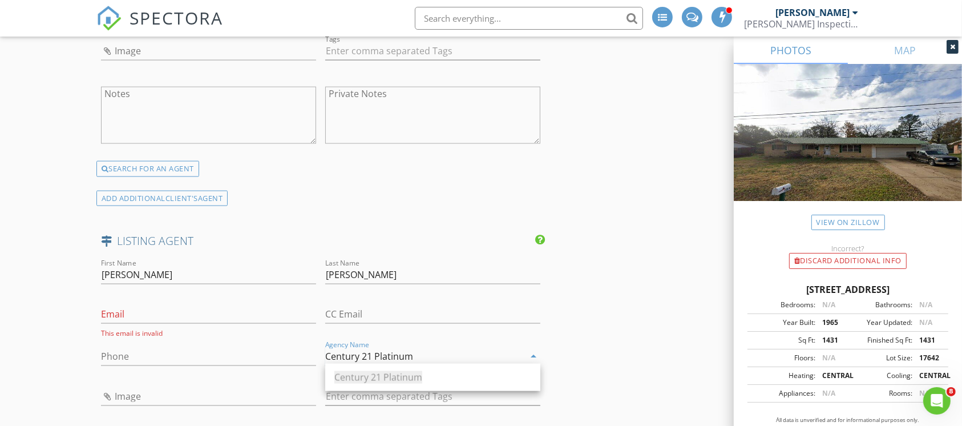
type input "Century 21 Platinum"
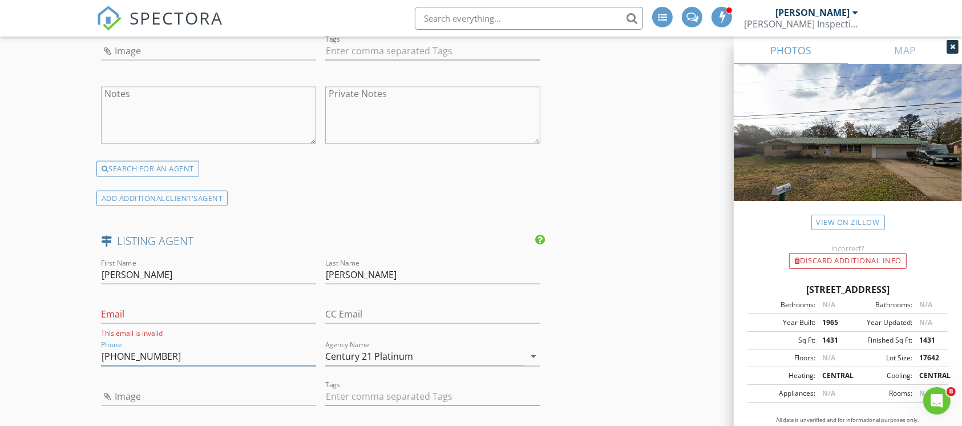
type input "[PHONE_NUMBER]"
click at [163, 321] on div "Email This email is invalid" at bounding box center [208, 321] width 215 height 33
click at [175, 311] on input "Email" at bounding box center [208, 314] width 215 height 19
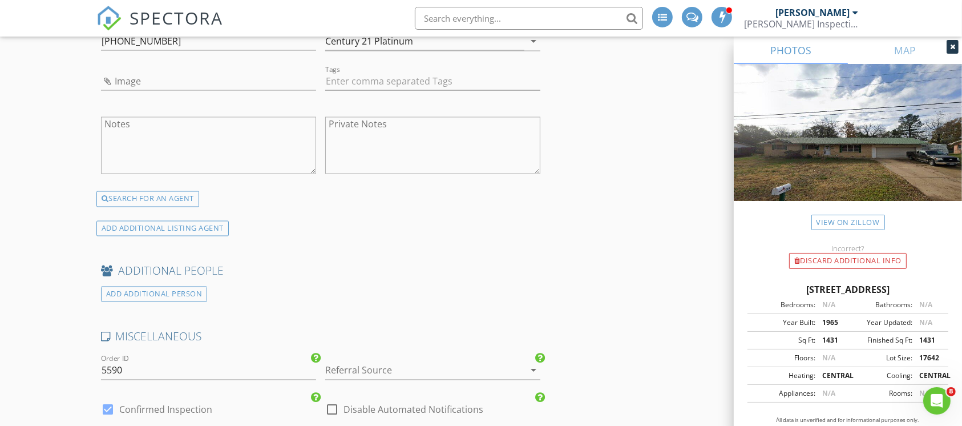
scroll to position [2058, 0]
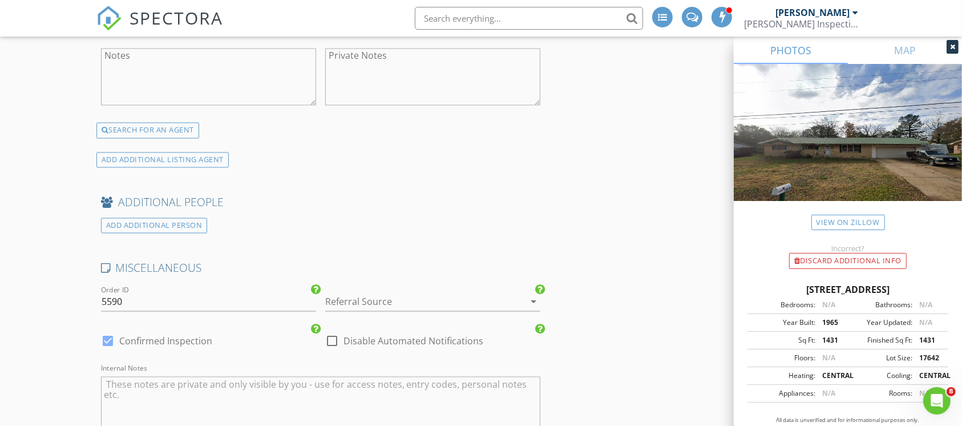
type input "[EMAIL_ADDRESS][DOMAIN_NAME]"
click at [357, 293] on div at bounding box center [416, 302] width 183 height 18
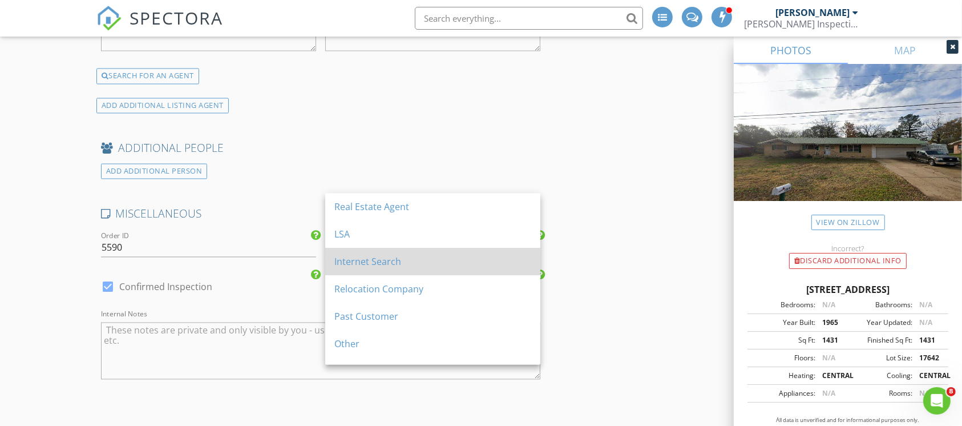
scroll to position [2134, 0]
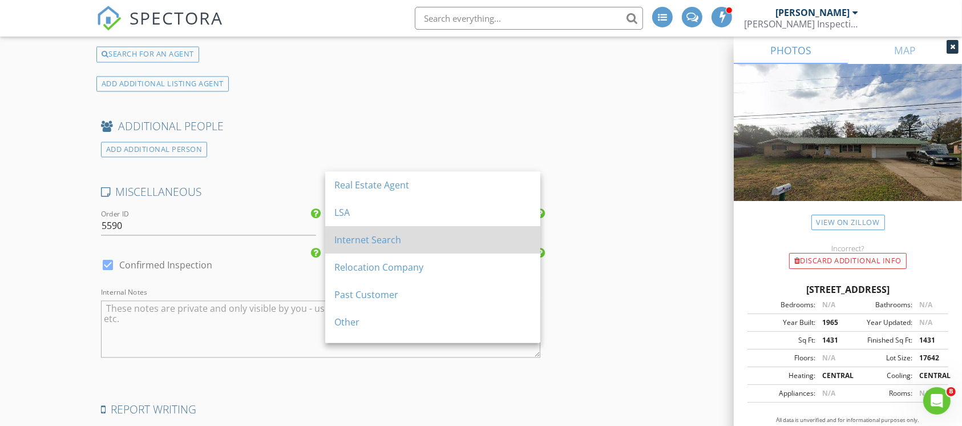
click at [378, 240] on div "Internet Search" at bounding box center [432, 240] width 197 height 14
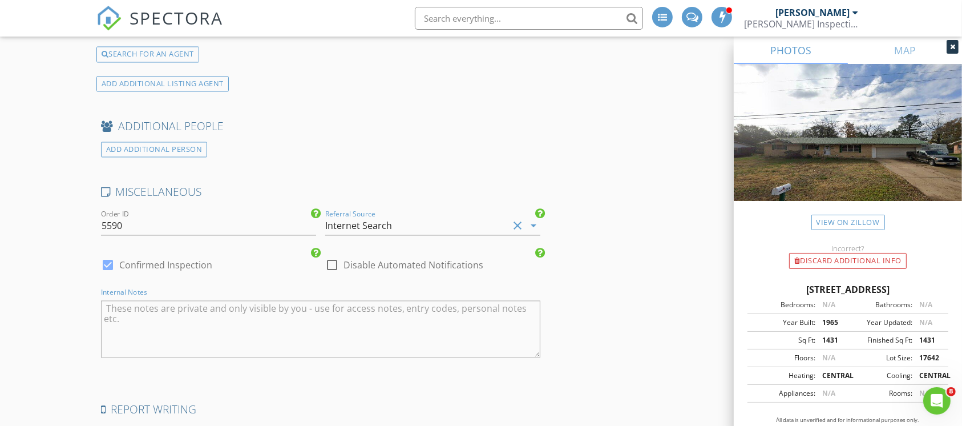
click at [160, 320] on textarea "Internal Notes" at bounding box center [321, 329] width 440 height 57
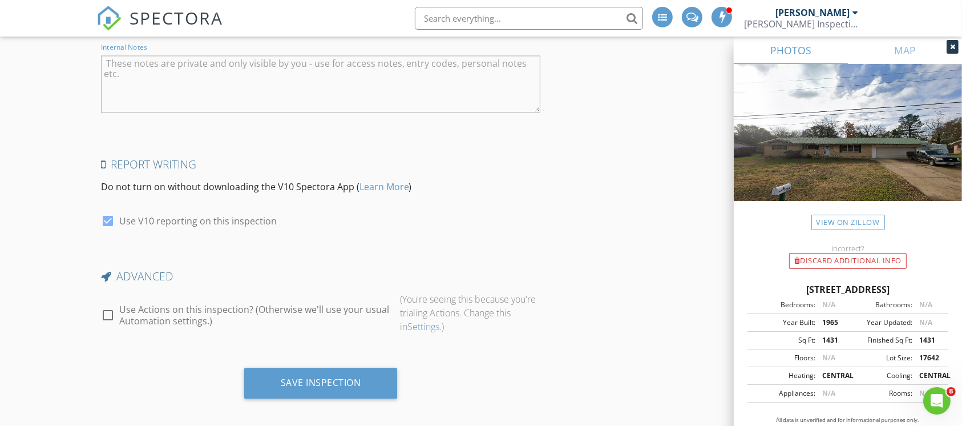
scroll to position [2383, 0]
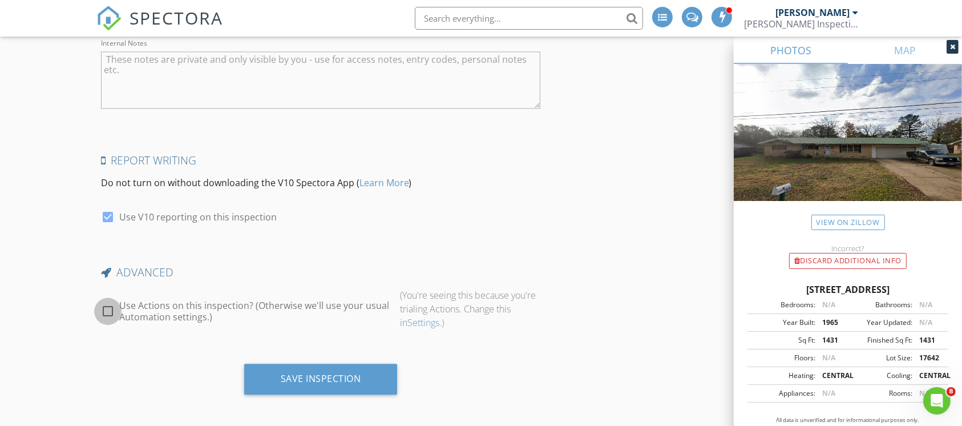
click at [106, 307] on div at bounding box center [107, 310] width 19 height 19
checkbox input "true"
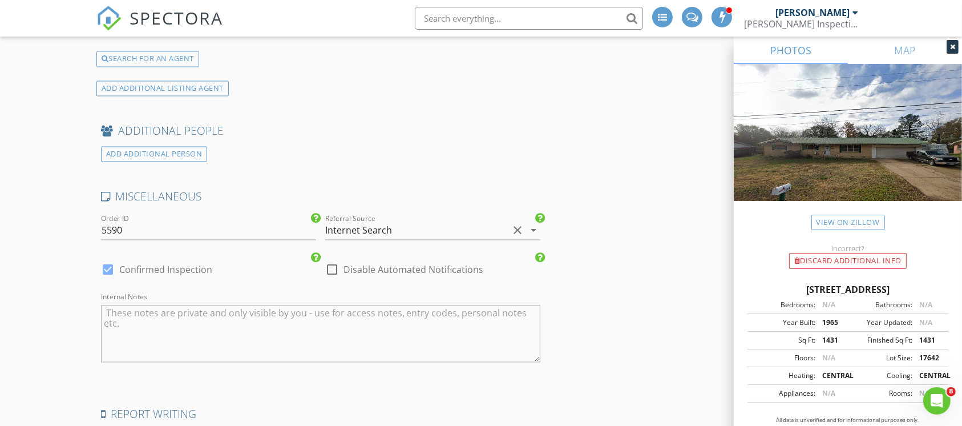
scroll to position [2282, 0]
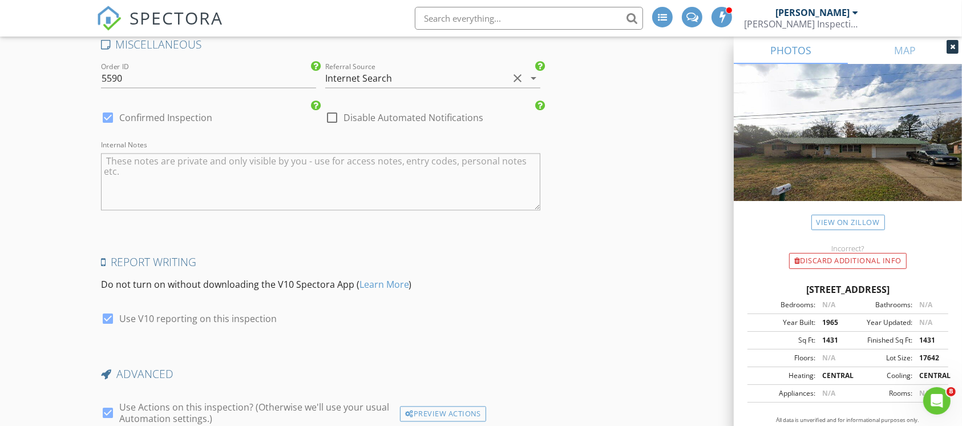
click at [244, 193] on textarea "Internal Notes" at bounding box center [321, 181] width 440 height 57
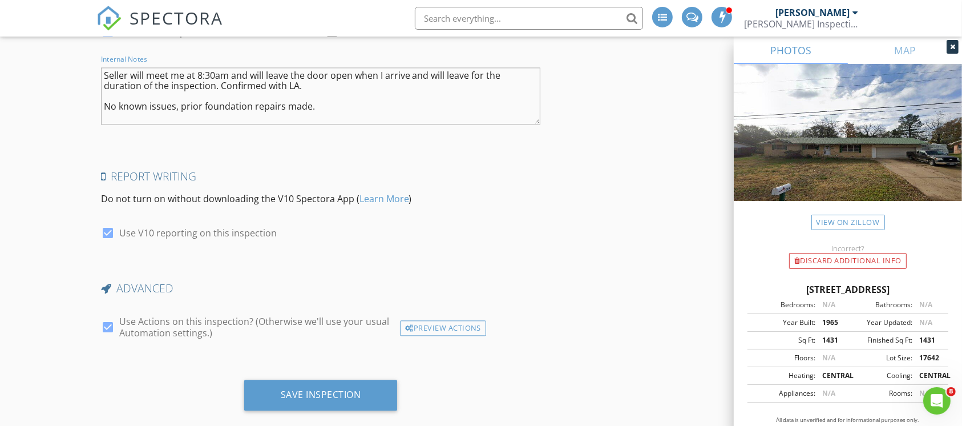
scroll to position [2383, 0]
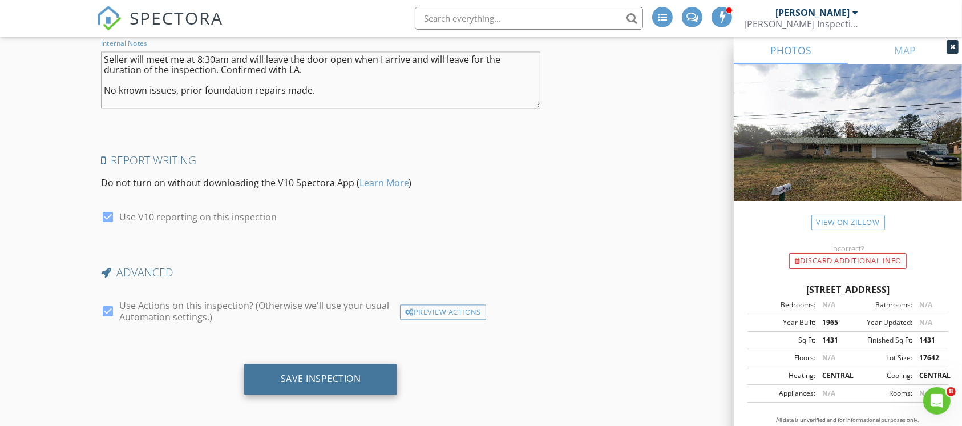
type textarea "Seller will meet me at 8:30am and will leave the door open when I arrive and wi…"
click at [361, 381] on div "Save Inspection" at bounding box center [320, 378] width 153 height 31
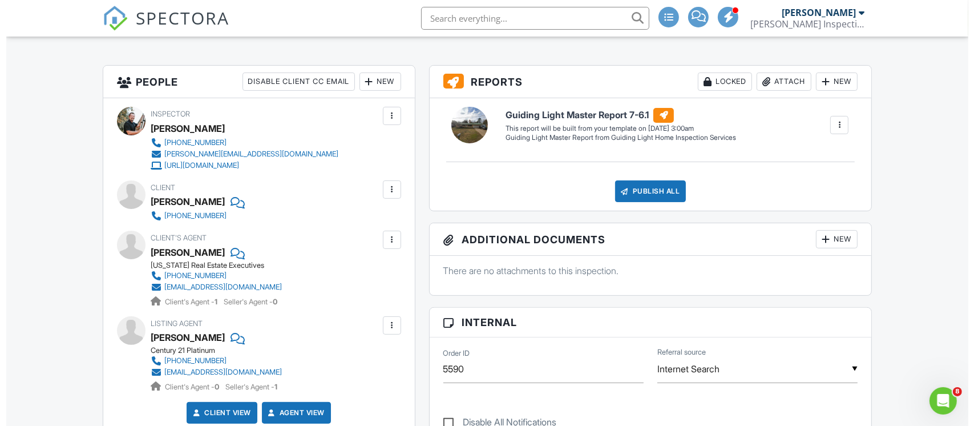
scroll to position [304, 0]
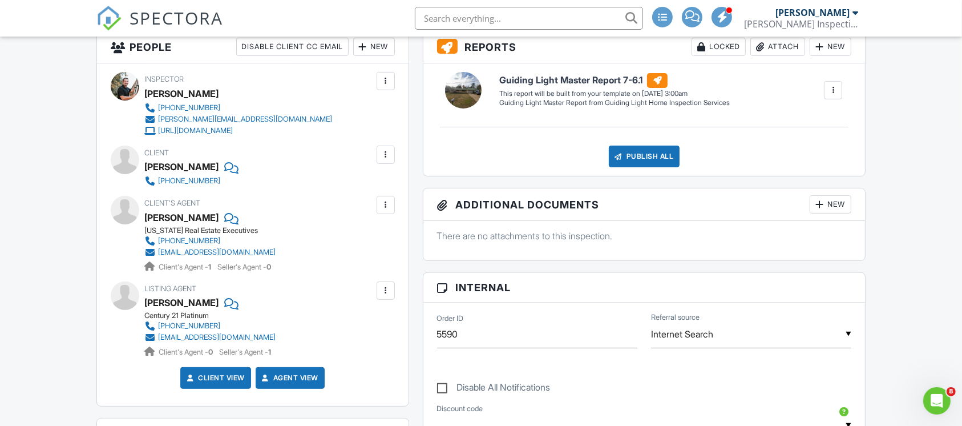
click at [383, 147] on div at bounding box center [386, 154] width 18 height 18
click at [362, 183] on li "Edit" at bounding box center [359, 189] width 58 height 29
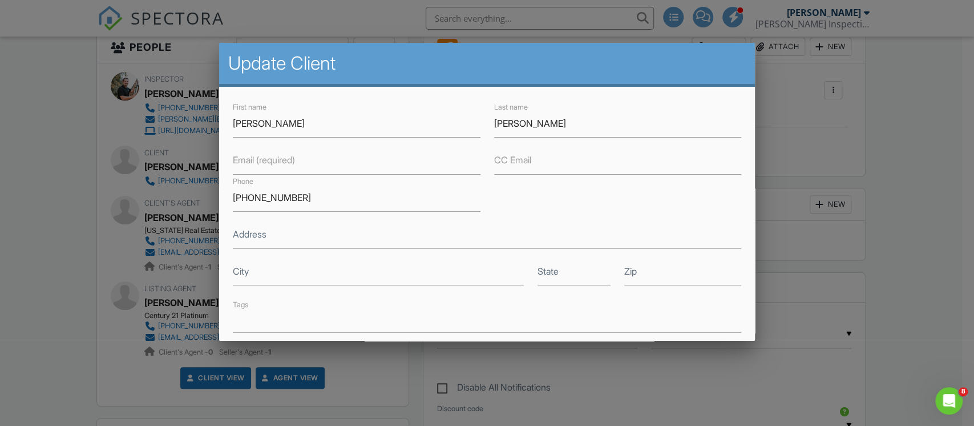
click at [281, 161] on label "Email (required)" at bounding box center [264, 159] width 62 height 13
click at [281, 161] on input "Email (required)" at bounding box center [356, 161] width 247 height 28
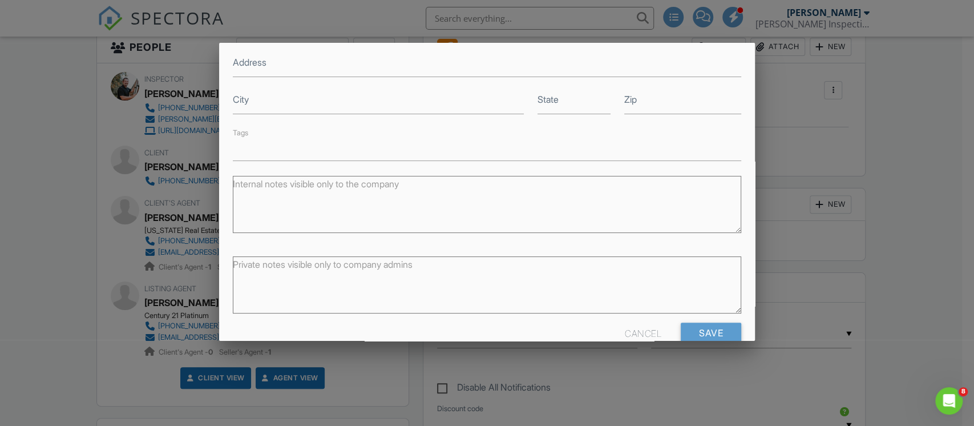
scroll to position [196, 0]
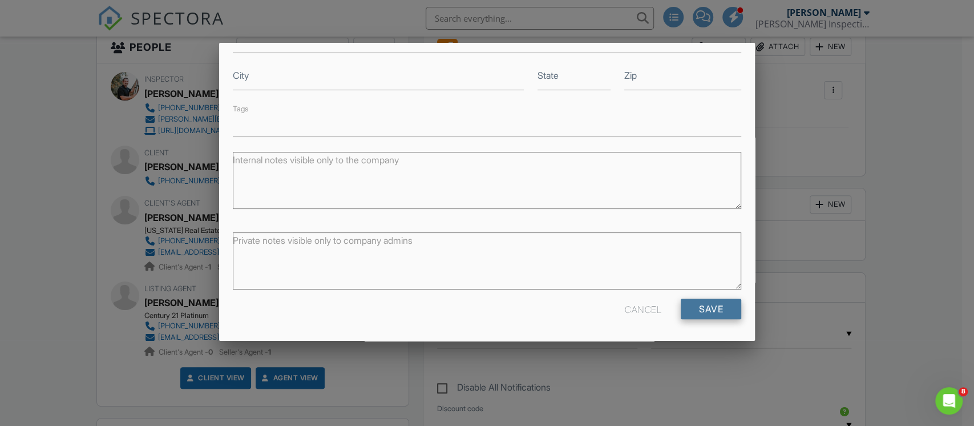
type input "[EMAIL_ADDRESS][DOMAIN_NAME]"
click at [681, 306] on input "Save" at bounding box center [711, 308] width 60 height 21
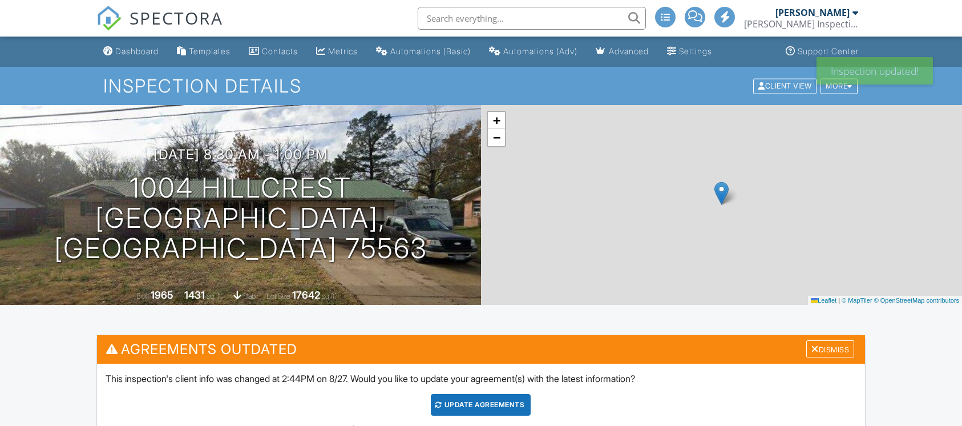
click at [479, 394] on div "Update Agreements" at bounding box center [481, 405] width 100 height 22
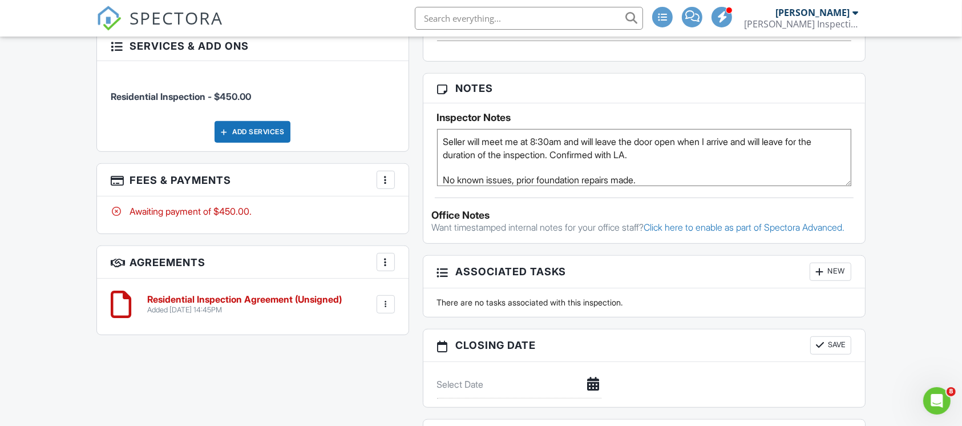
scroll to position [681, 0]
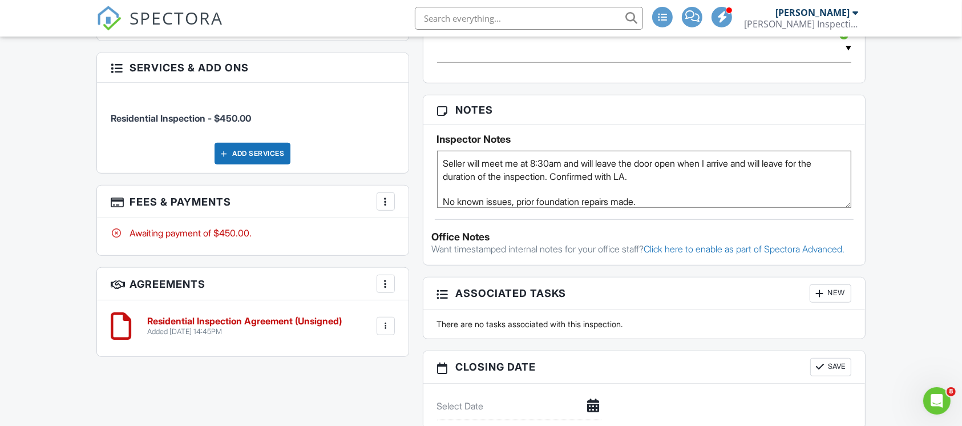
click at [675, 176] on textarea "Seller will meet me at 8:30am and will leave the door open when I arrive and wi…" at bounding box center [644, 179] width 415 height 57
type textarea "Seller will meet me at 8:30am and will leave the door open when I arrive and wi…"
click at [654, 91] on div "Reports Locked Attach New Guiding Light Master Report 7-6.1 Guiding Light Maste…" at bounding box center [644, 92] width 457 height 876
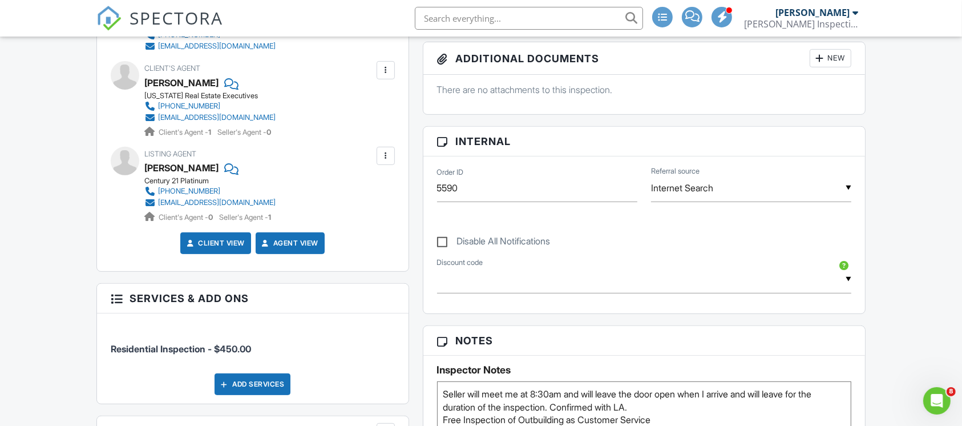
scroll to position [452, 0]
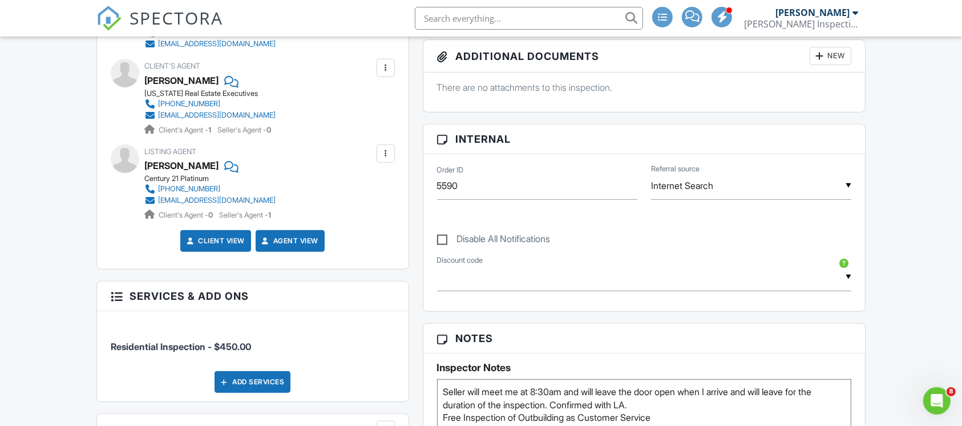
click at [145, 14] on span "SPECTORA" at bounding box center [176, 18] width 94 height 24
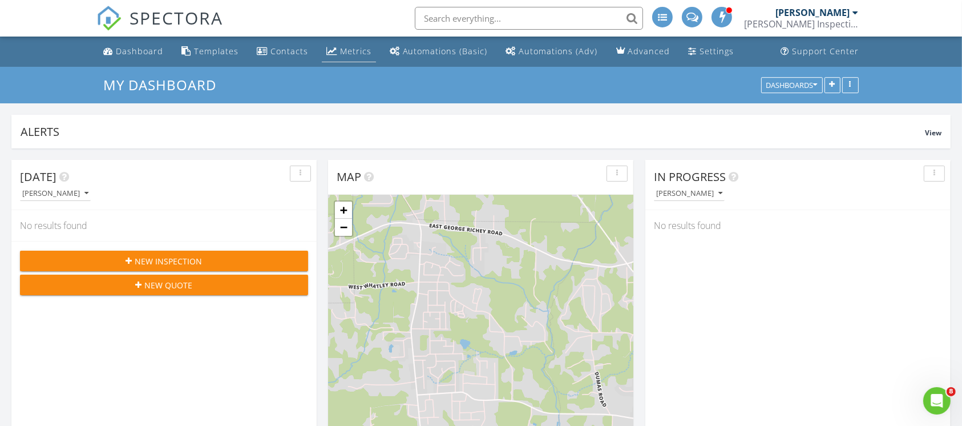
click at [340, 51] on div "Metrics" at bounding box center [355, 51] width 31 height 11
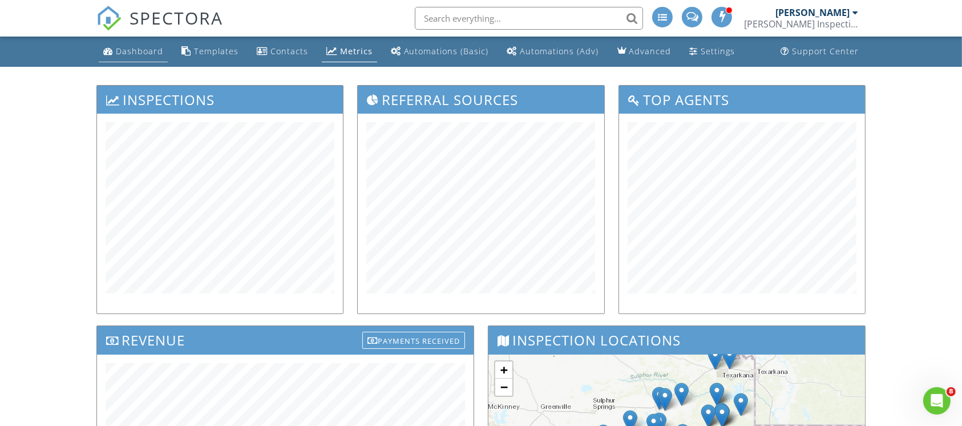
click at [141, 52] on div "Dashboard" at bounding box center [139, 51] width 47 height 11
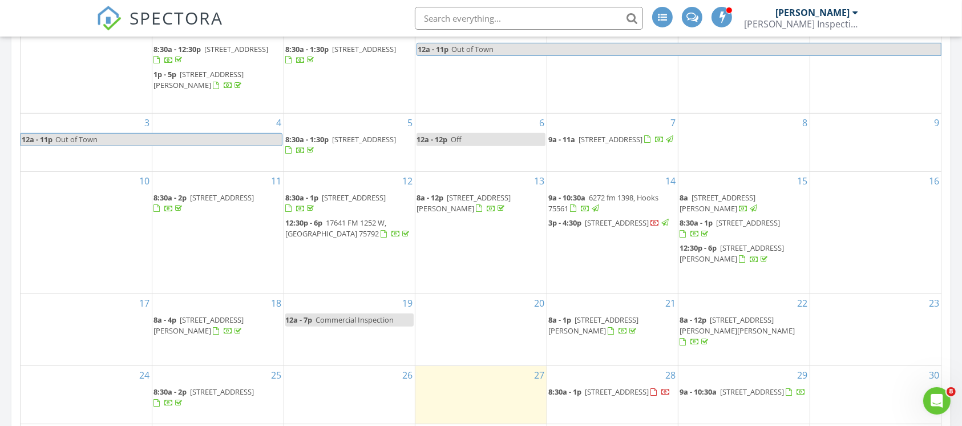
scroll to position [570, 0]
